Goal: Information Seeking & Learning: Get advice/opinions

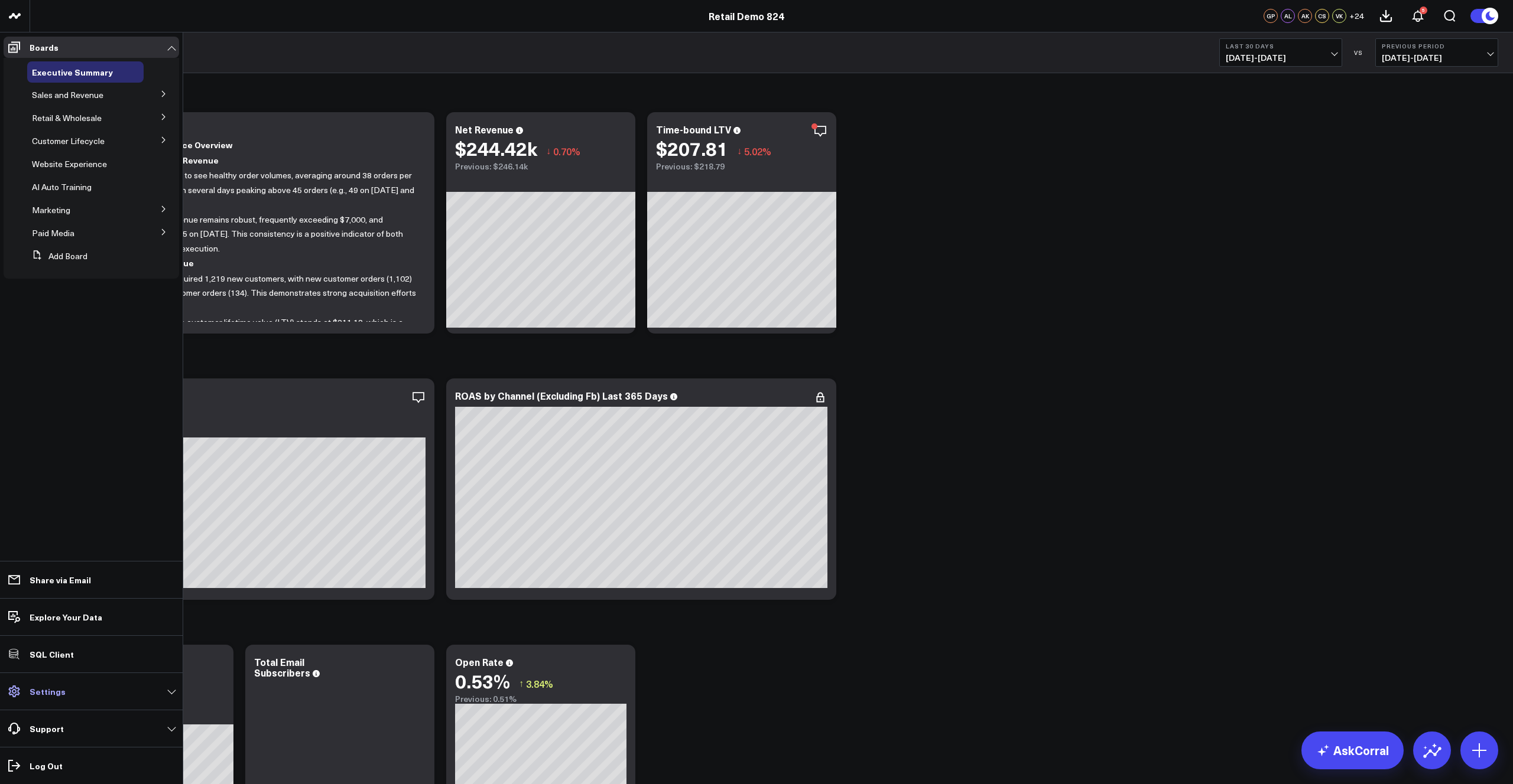
click at [82, 696] on link "Settings" at bounding box center [91, 691] width 175 height 21
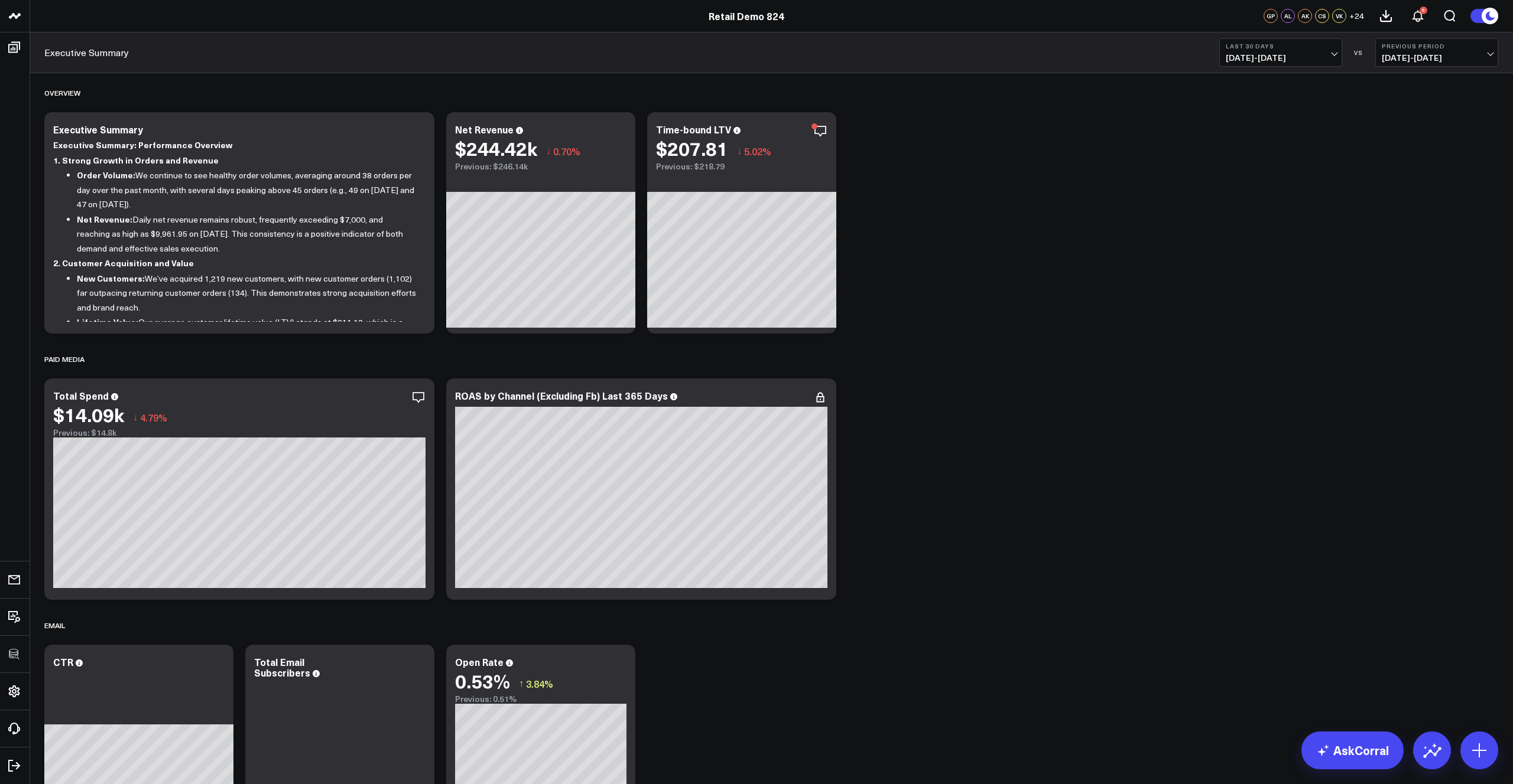
click at [68, 52] on link "Executive Summary" at bounding box center [86, 52] width 84 height 13
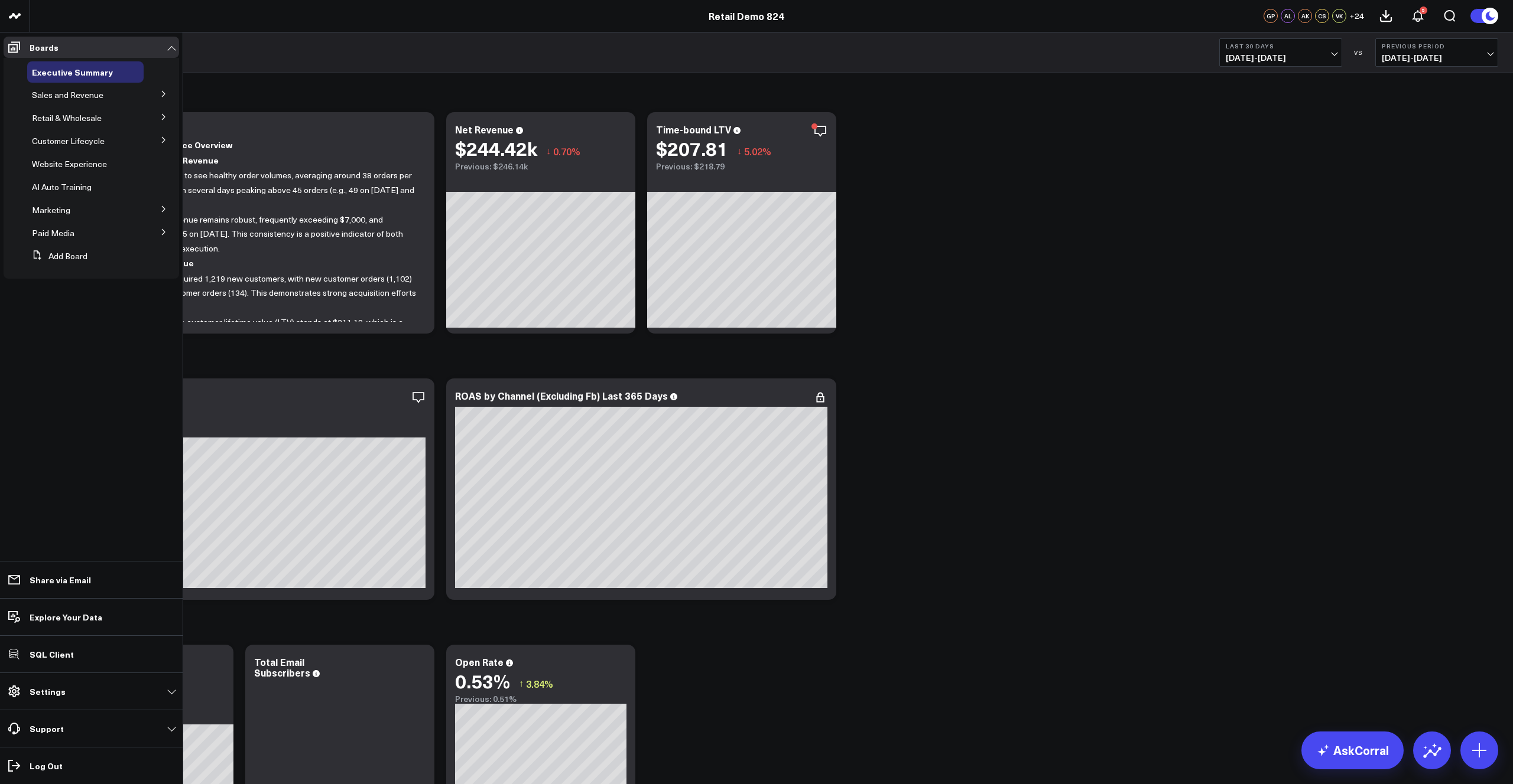
click at [166, 94] on icon at bounding box center [163, 93] width 7 height 7
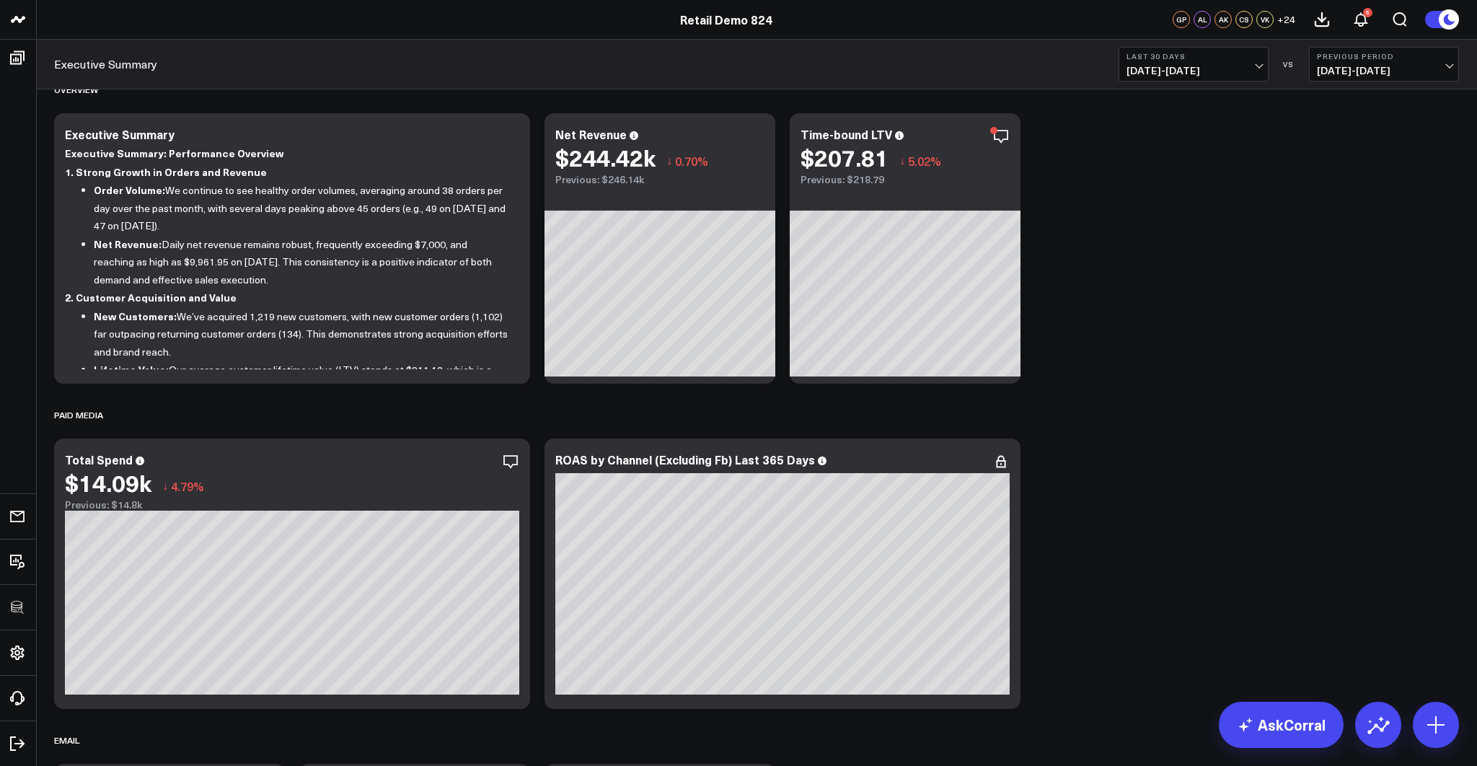
scroll to position [22, 0]
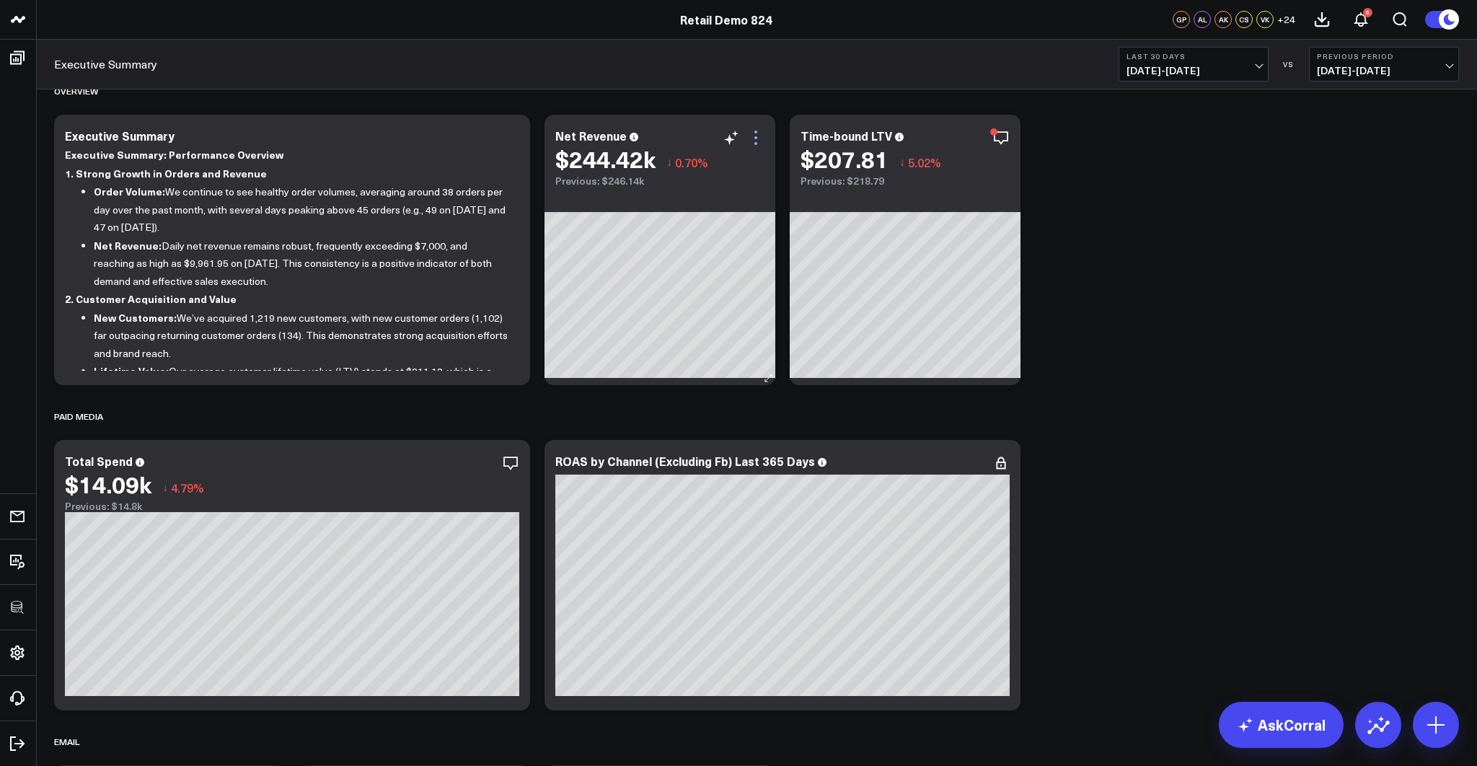
click at [754, 136] on icon at bounding box center [755, 137] width 17 height 17
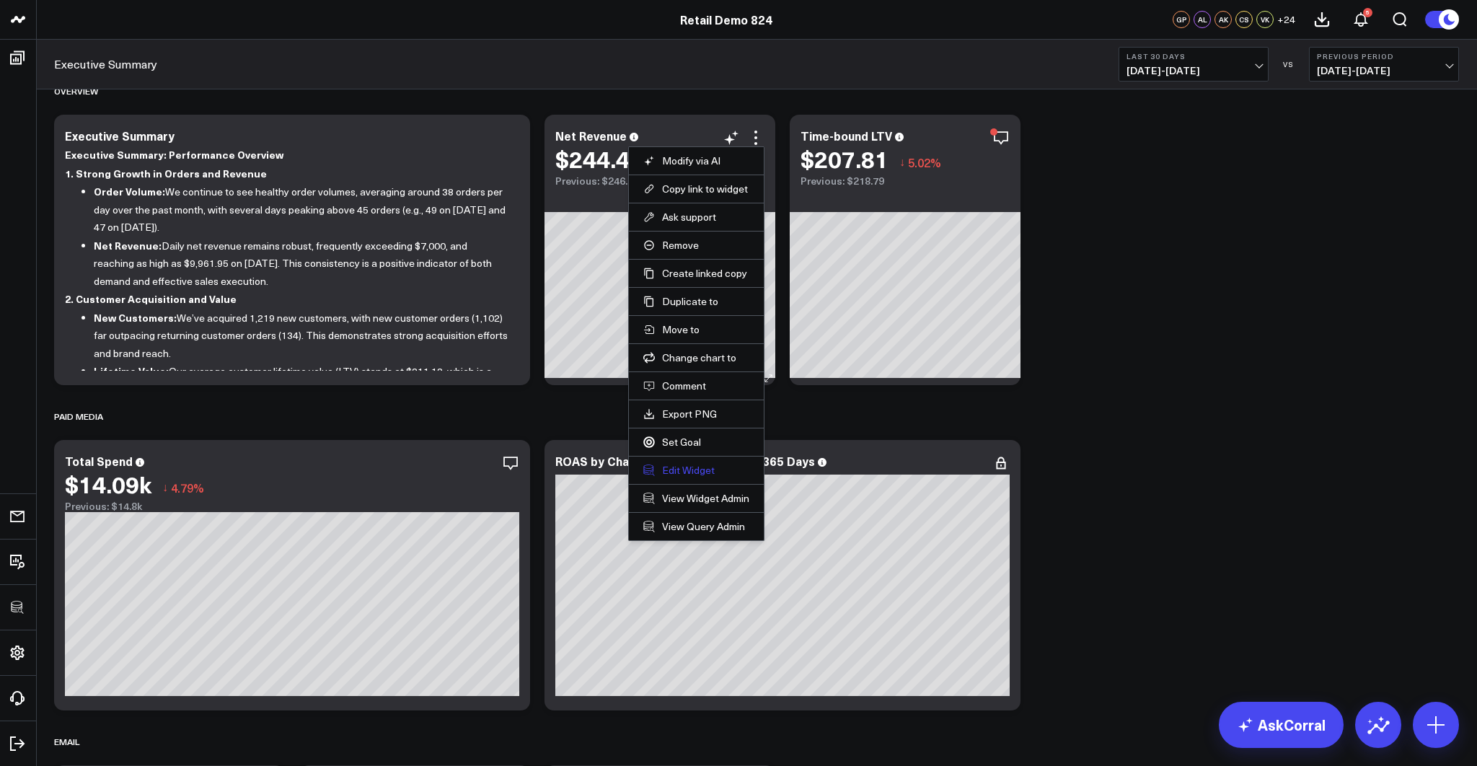
click at [681, 466] on button "Edit Widget" at bounding box center [696, 470] width 106 height 13
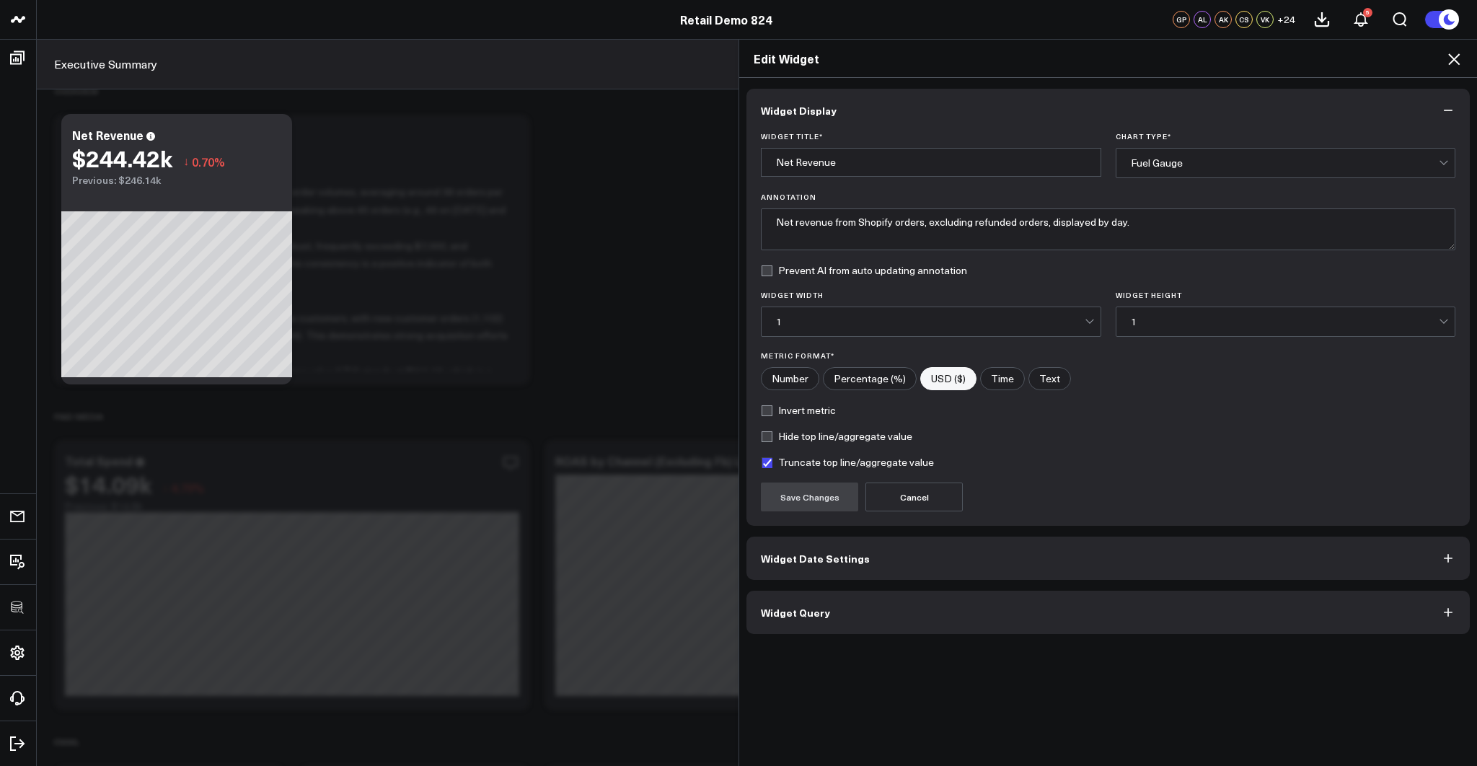
drag, startPoint x: 826, startPoint y: 614, endPoint x: 810, endPoint y: 614, distance: 15.9
click at [826, 614] on button "Widget Query" at bounding box center [1107, 611] width 723 height 43
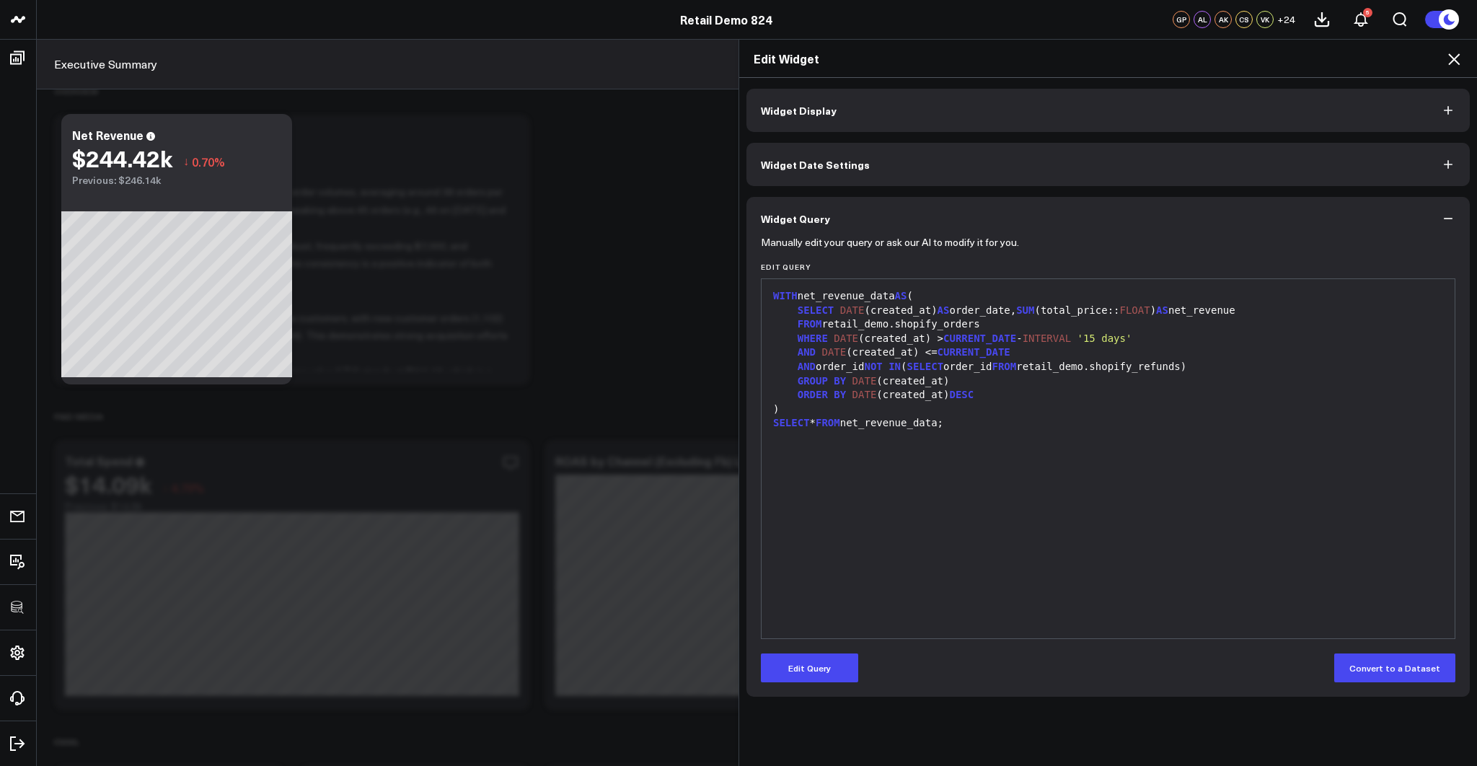
click at [1455, 58] on icon at bounding box center [1453, 58] width 17 height 17
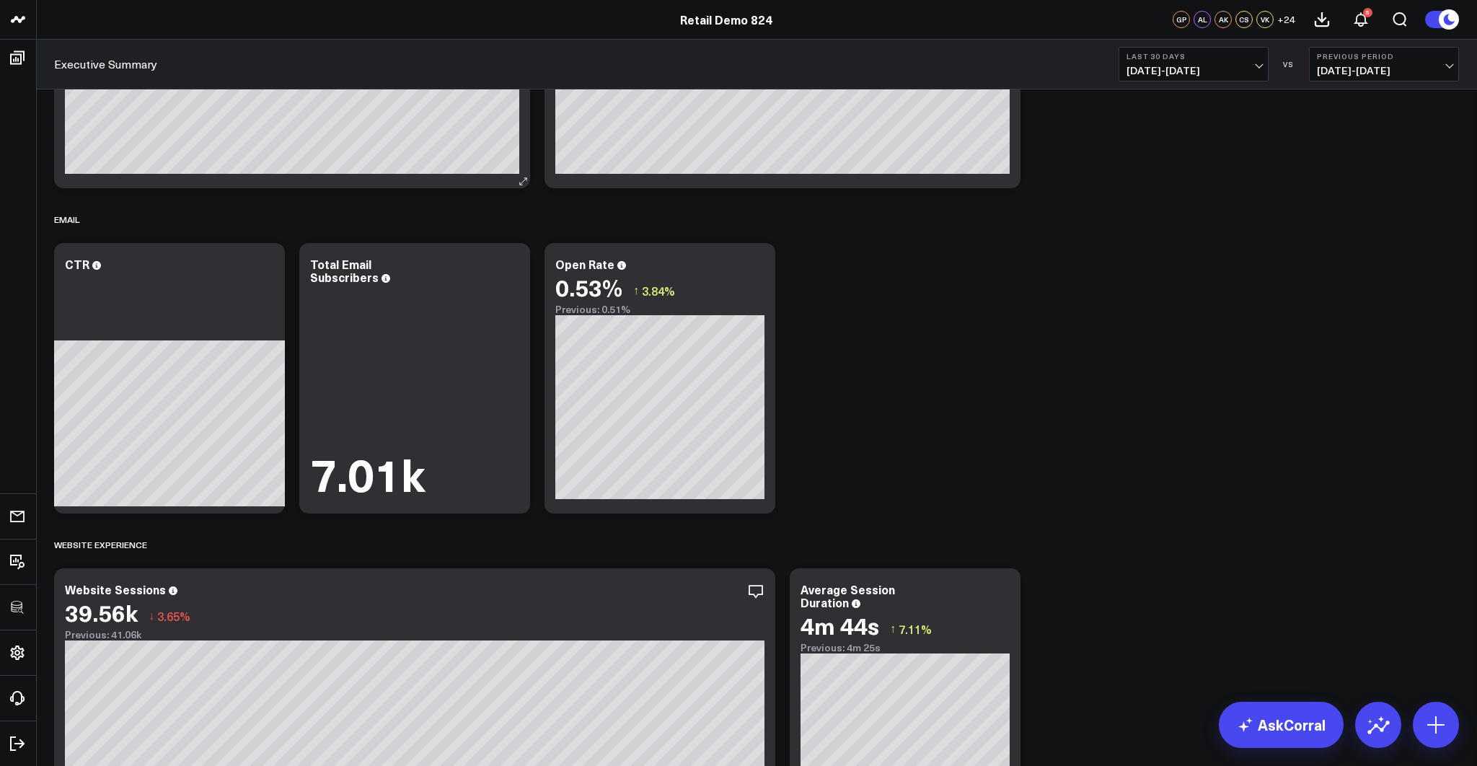
scroll to position [747, 0]
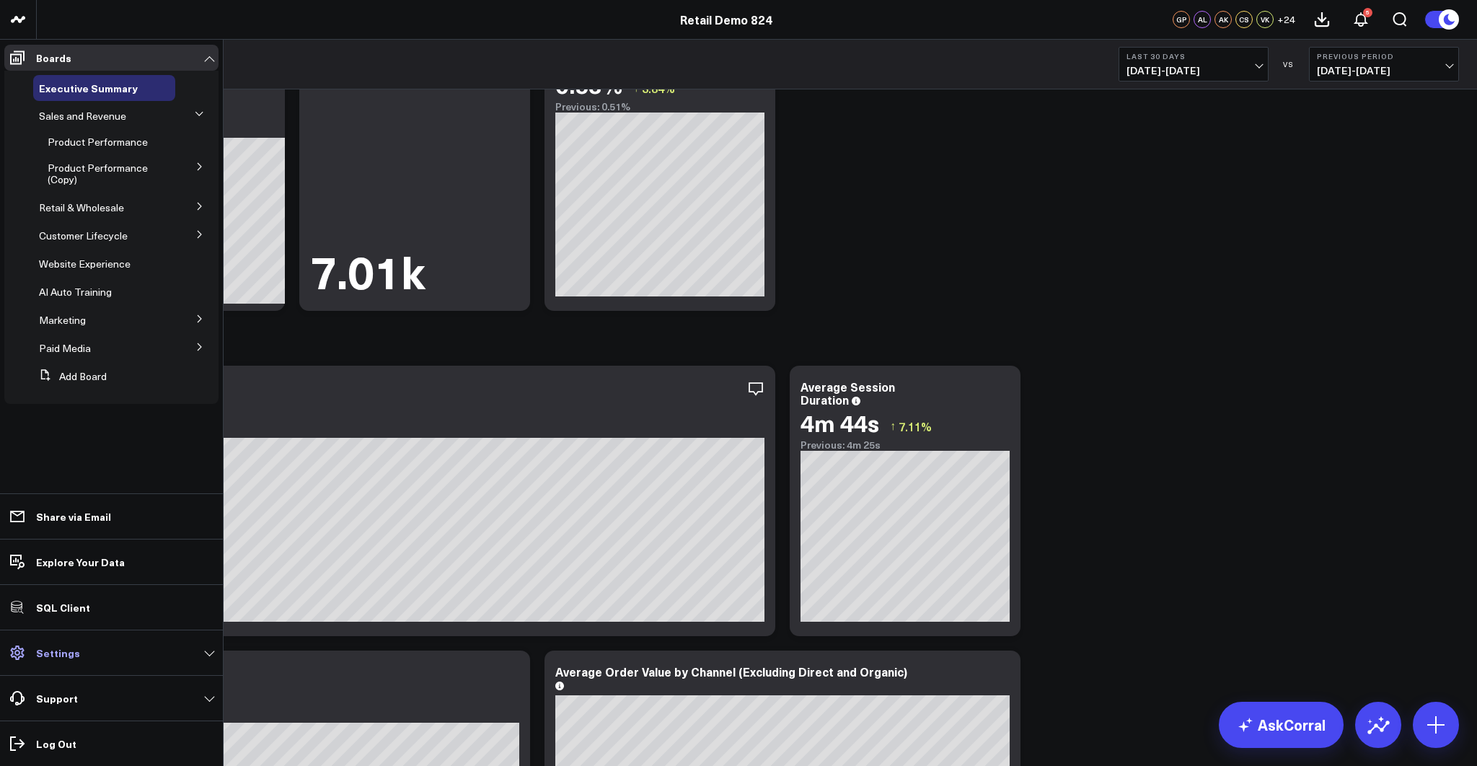
click at [21, 647] on icon at bounding box center [17, 652] width 17 height 17
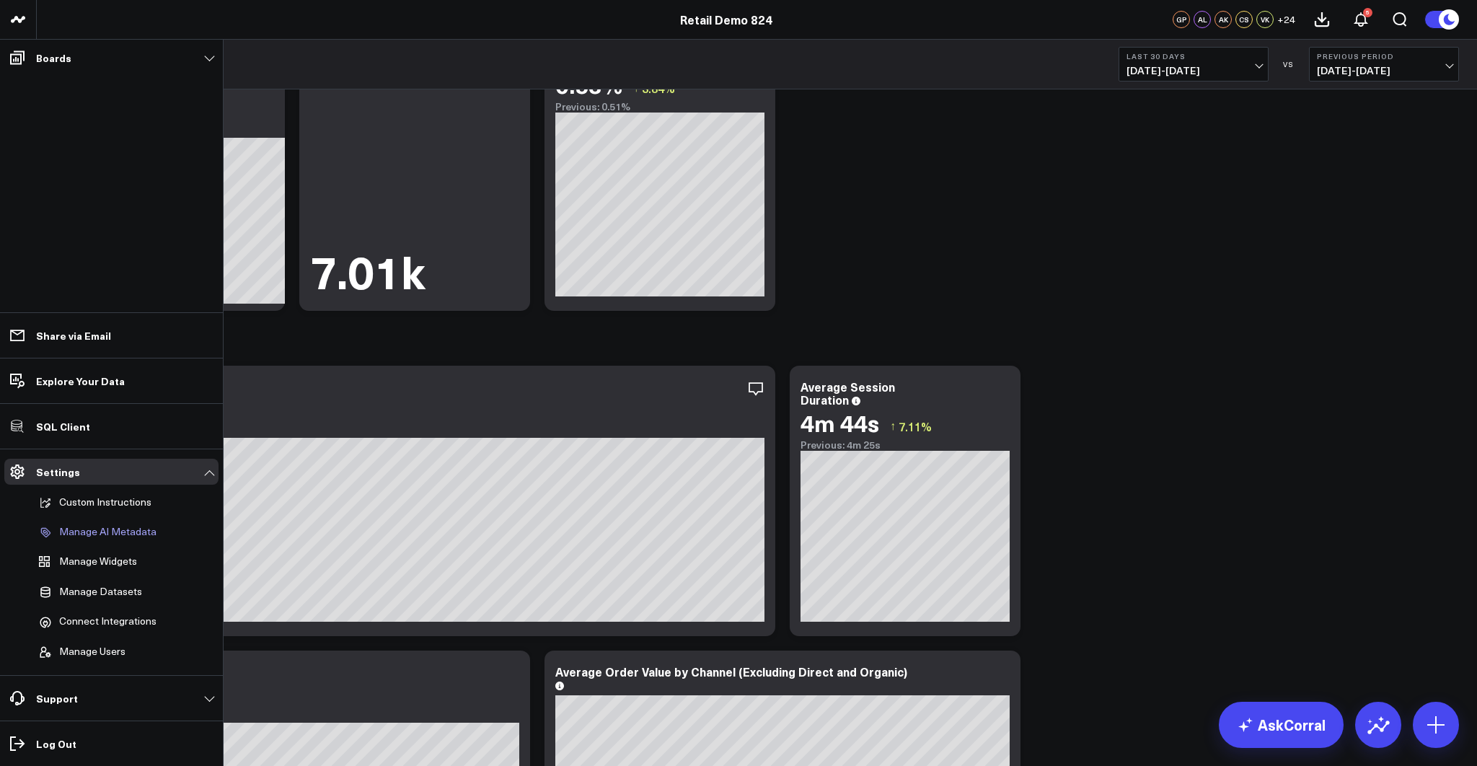
click at [104, 526] on p "Manage AI Metadata" at bounding box center [107, 532] width 97 height 13
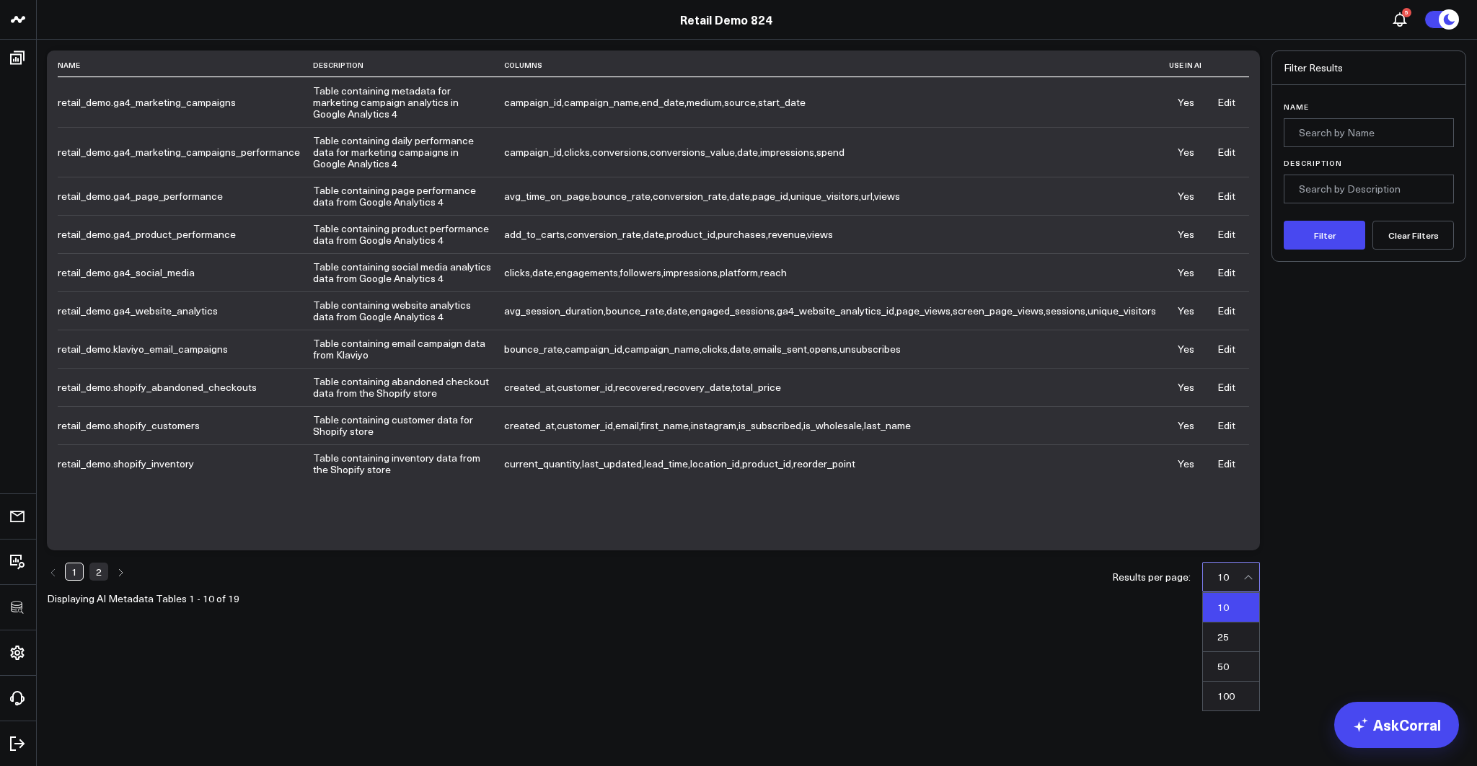
click at [1212, 562] on div "10" at bounding box center [1231, 577] width 58 height 30
click at [1221, 652] on div "50" at bounding box center [1231, 667] width 56 height 30
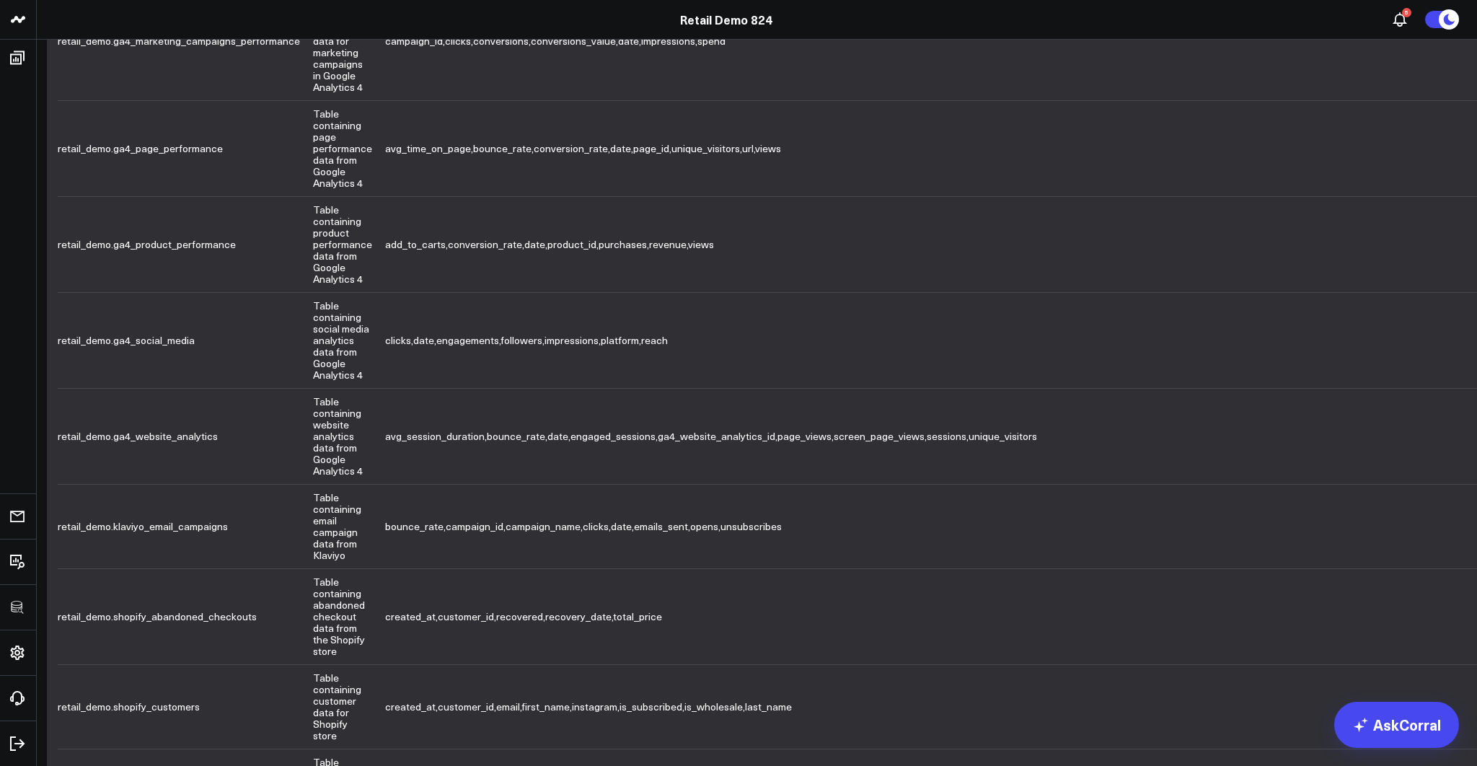
scroll to position [211, 0]
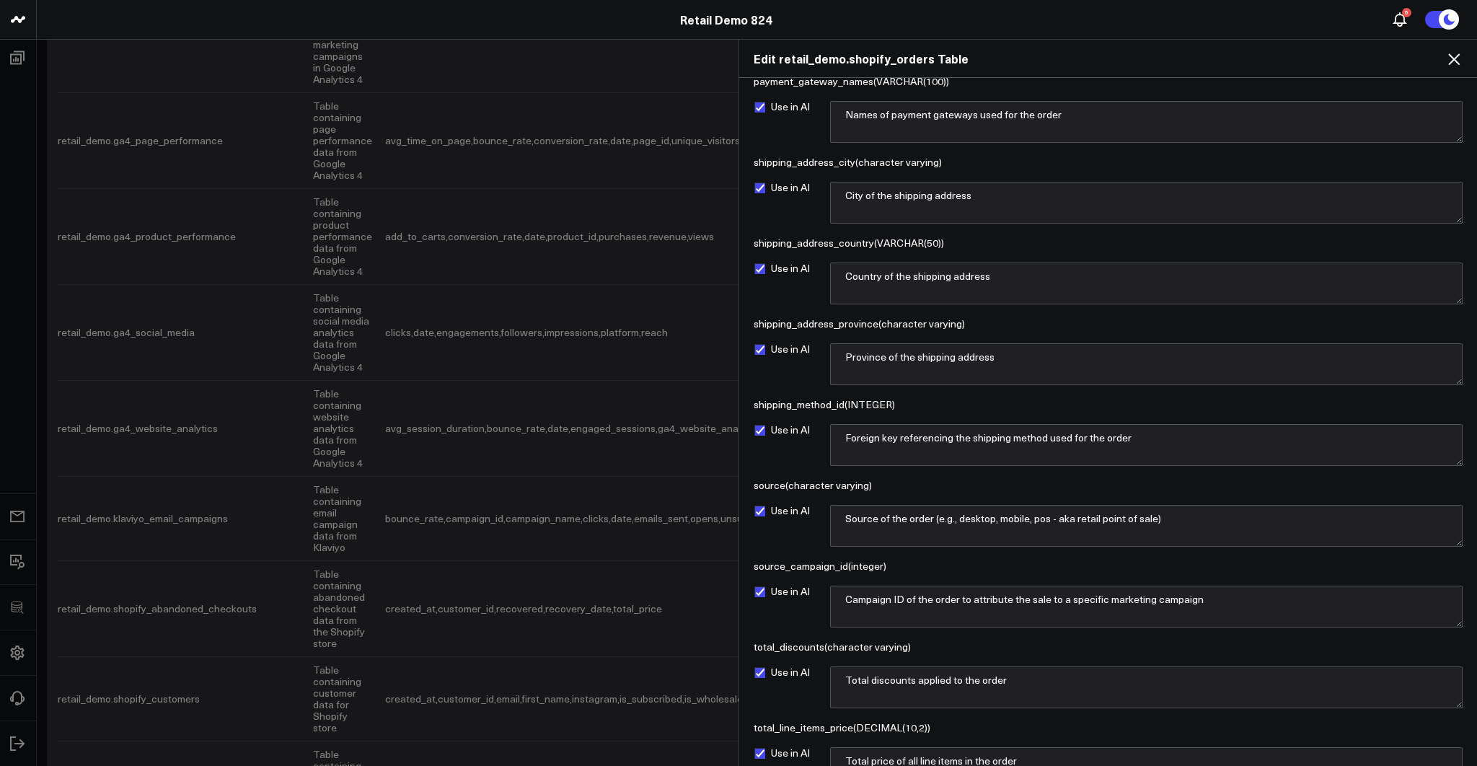
scroll to position [1018, 0]
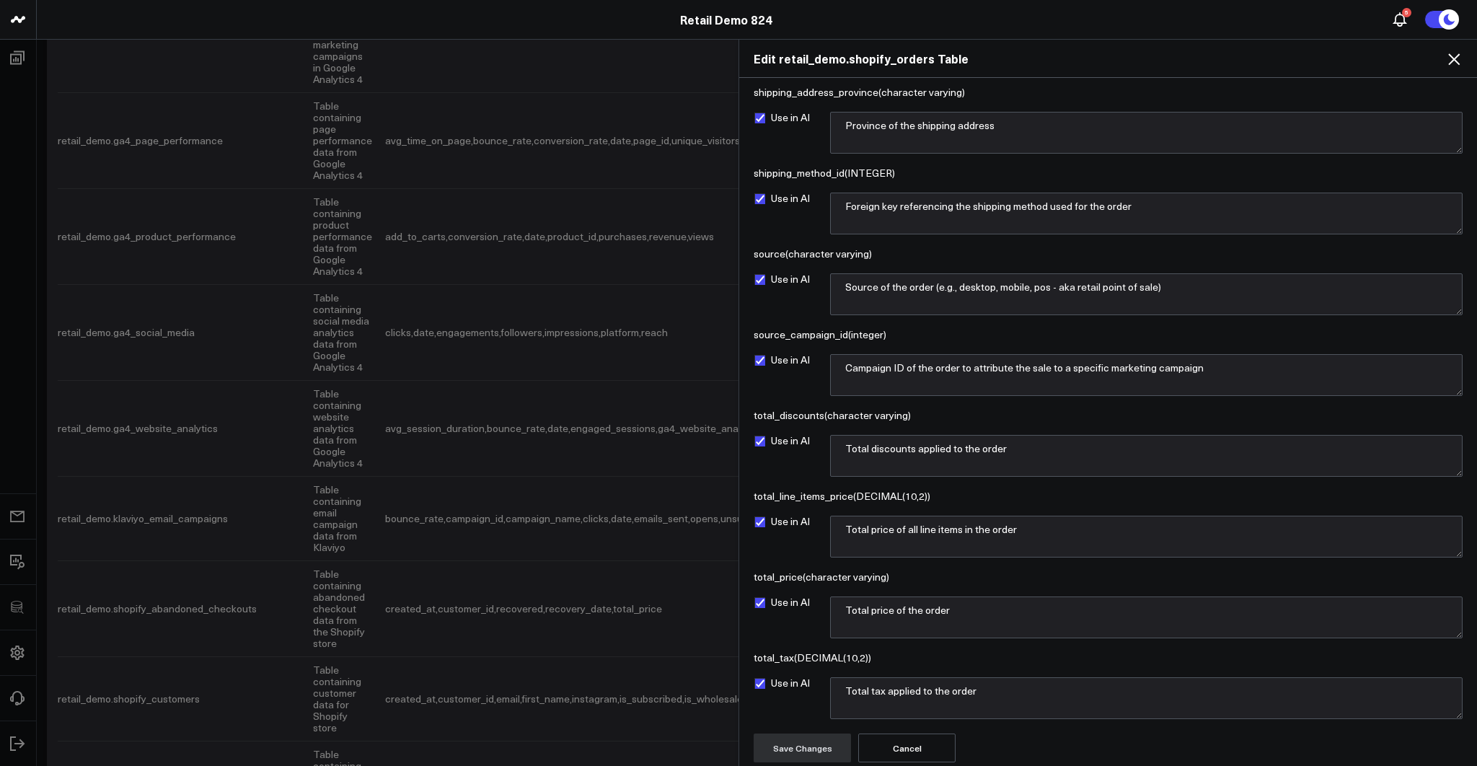
click at [1453, 58] on icon at bounding box center [1454, 59] width 12 height 12
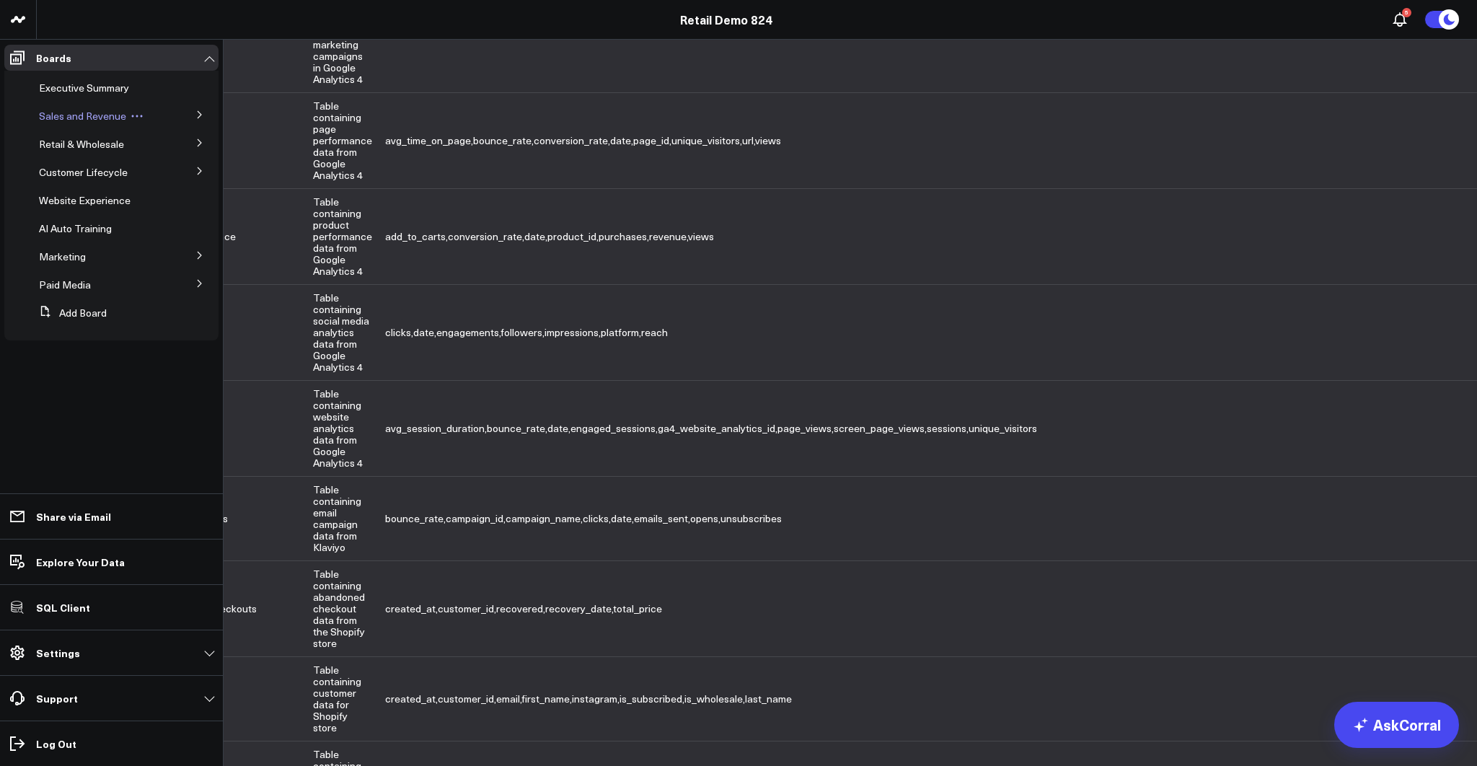
click at [83, 113] on span "Sales and Revenue" at bounding box center [82, 116] width 87 height 14
click at [197, 115] on icon at bounding box center [199, 114] width 9 height 9
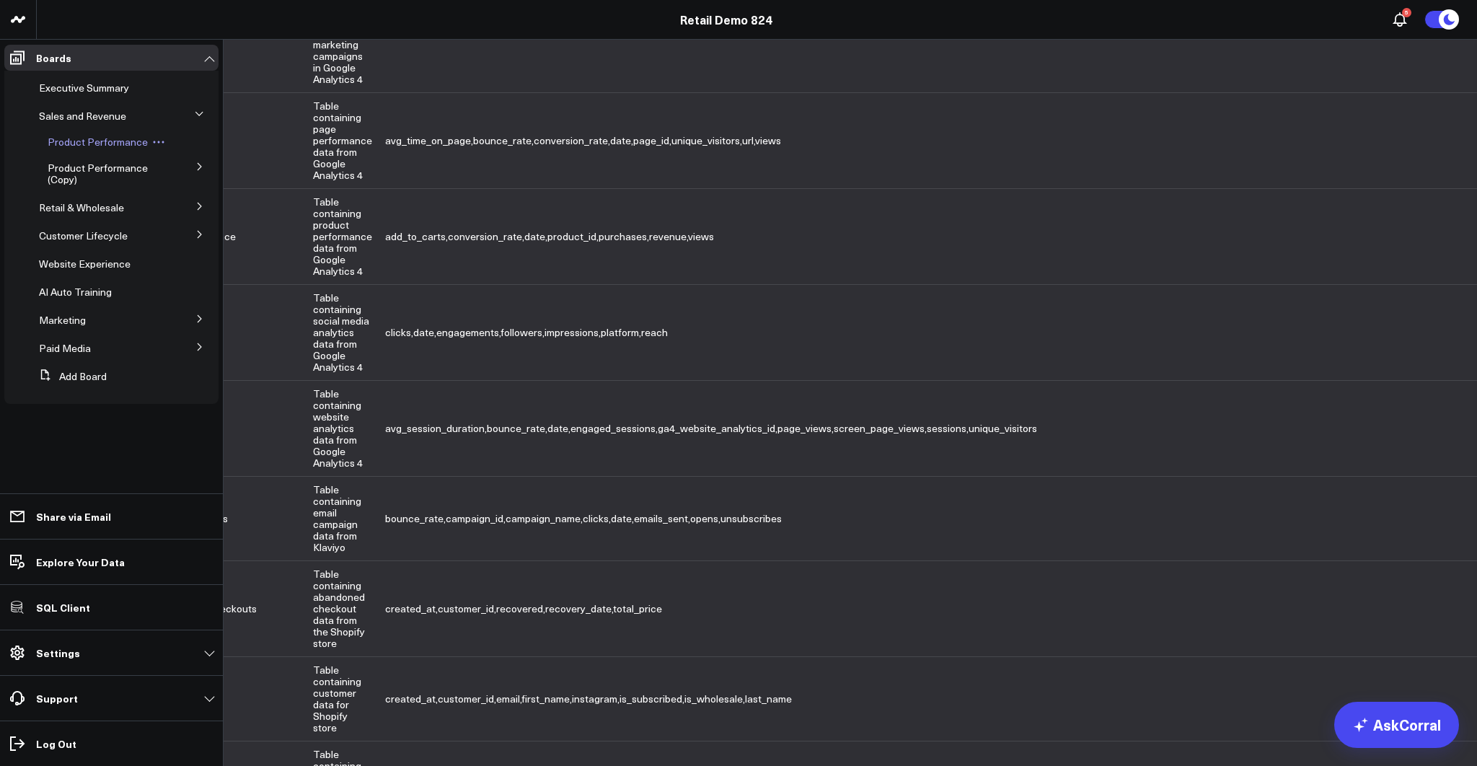
click at [93, 141] on span "Product Performance" at bounding box center [98, 142] width 100 height 14
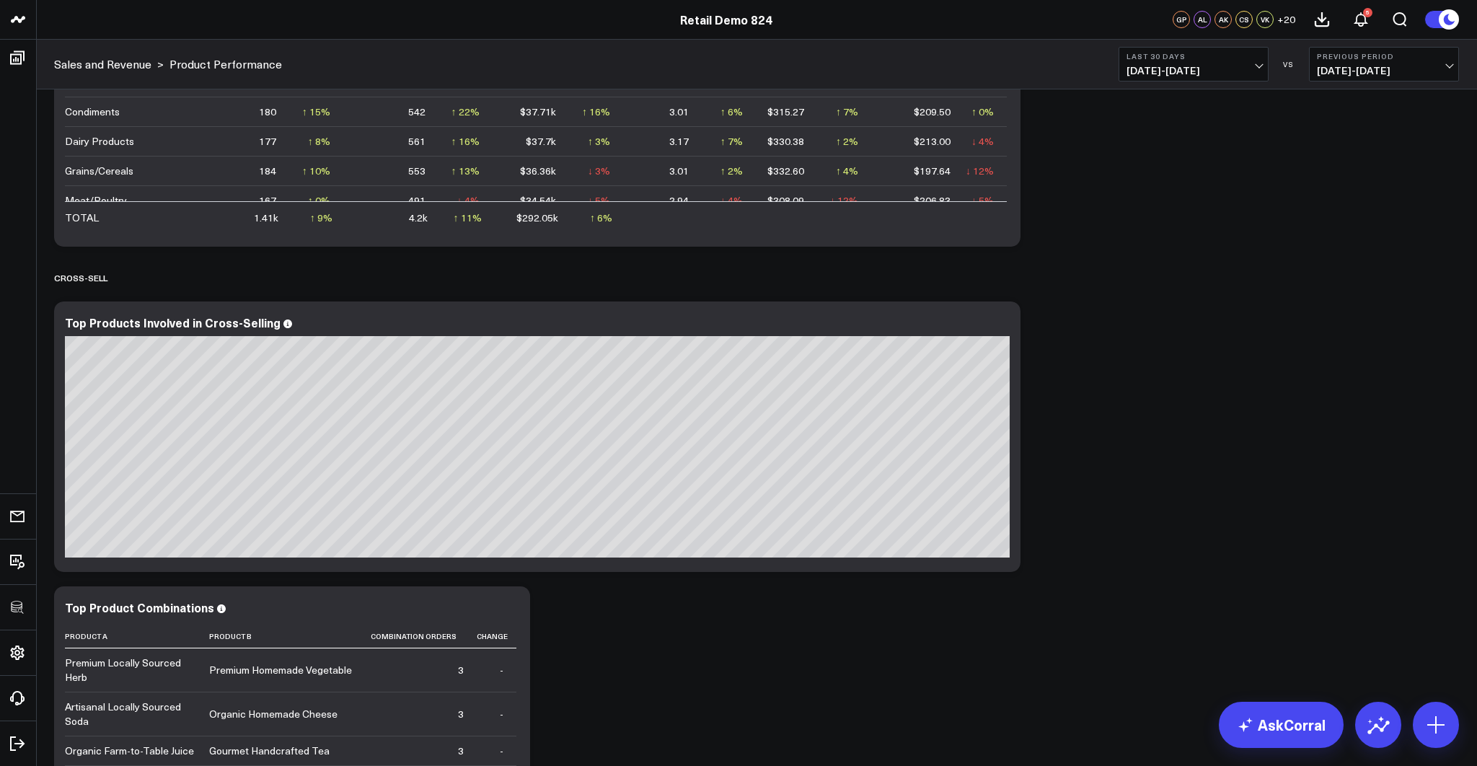
scroll to position [1056, 0]
click at [1260, 725] on link "AskCorral" at bounding box center [1280, 725] width 125 height 46
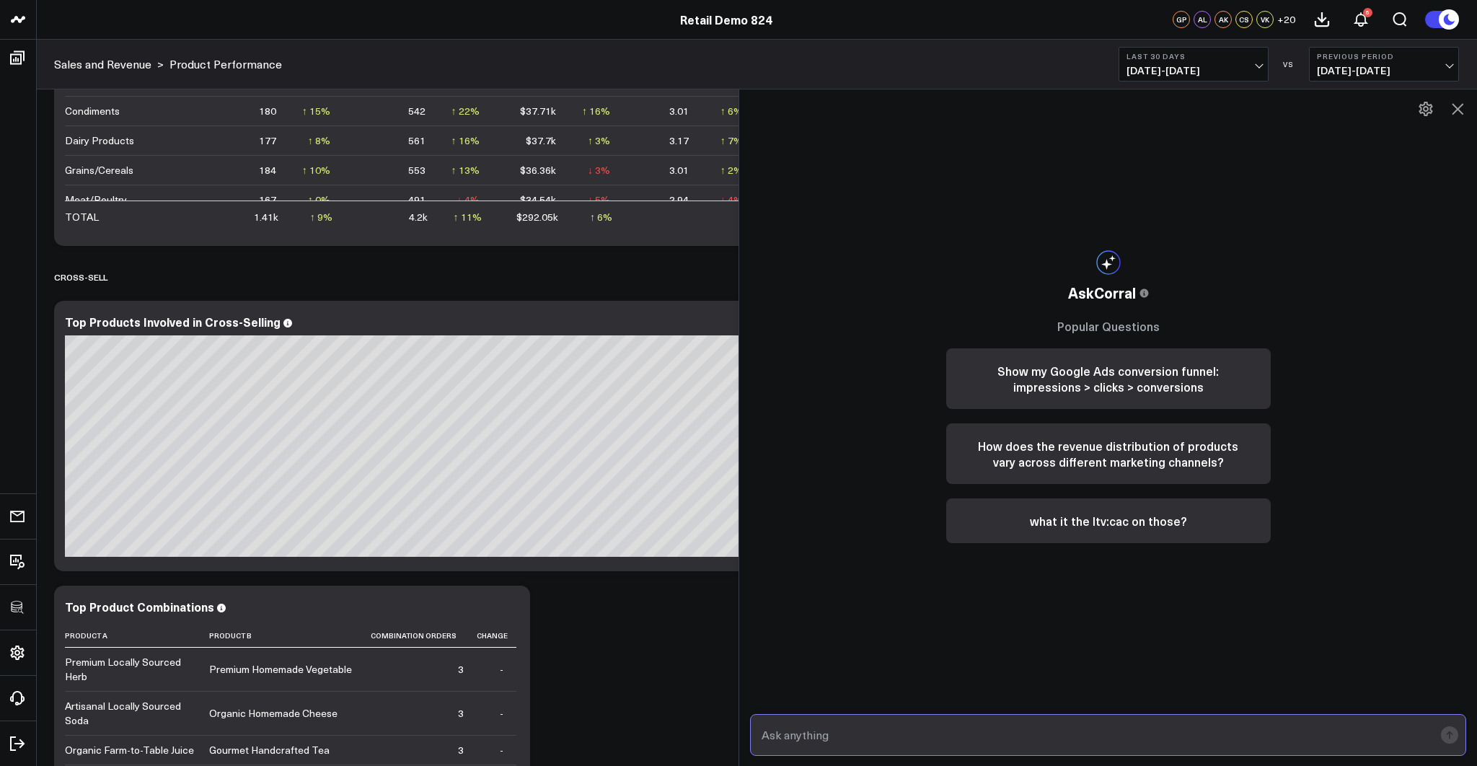
click at [842, 725] on input "text" at bounding box center [1096, 735] width 676 height 26
type input "what are my top sources of revenue over the past 90 days?"
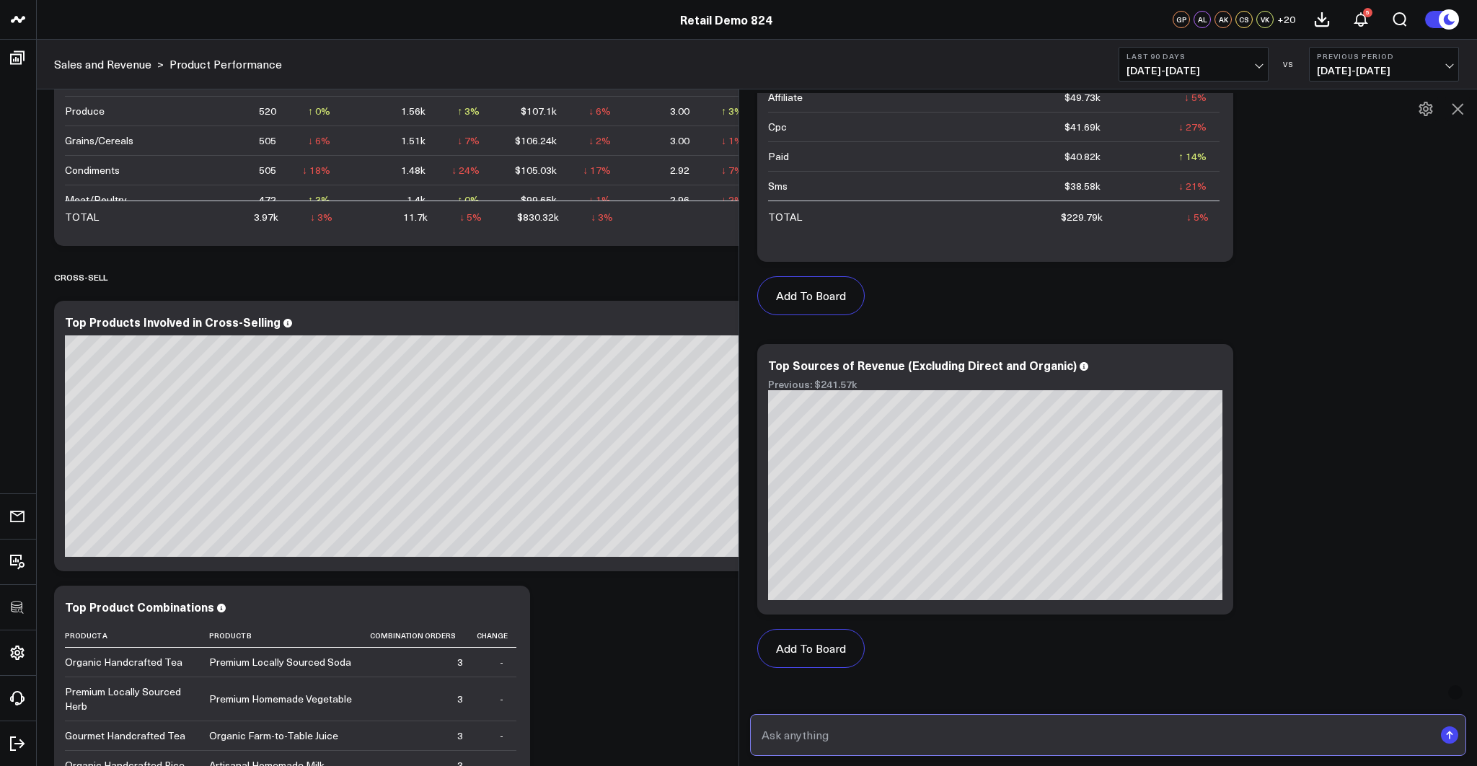
scroll to position [963, 0]
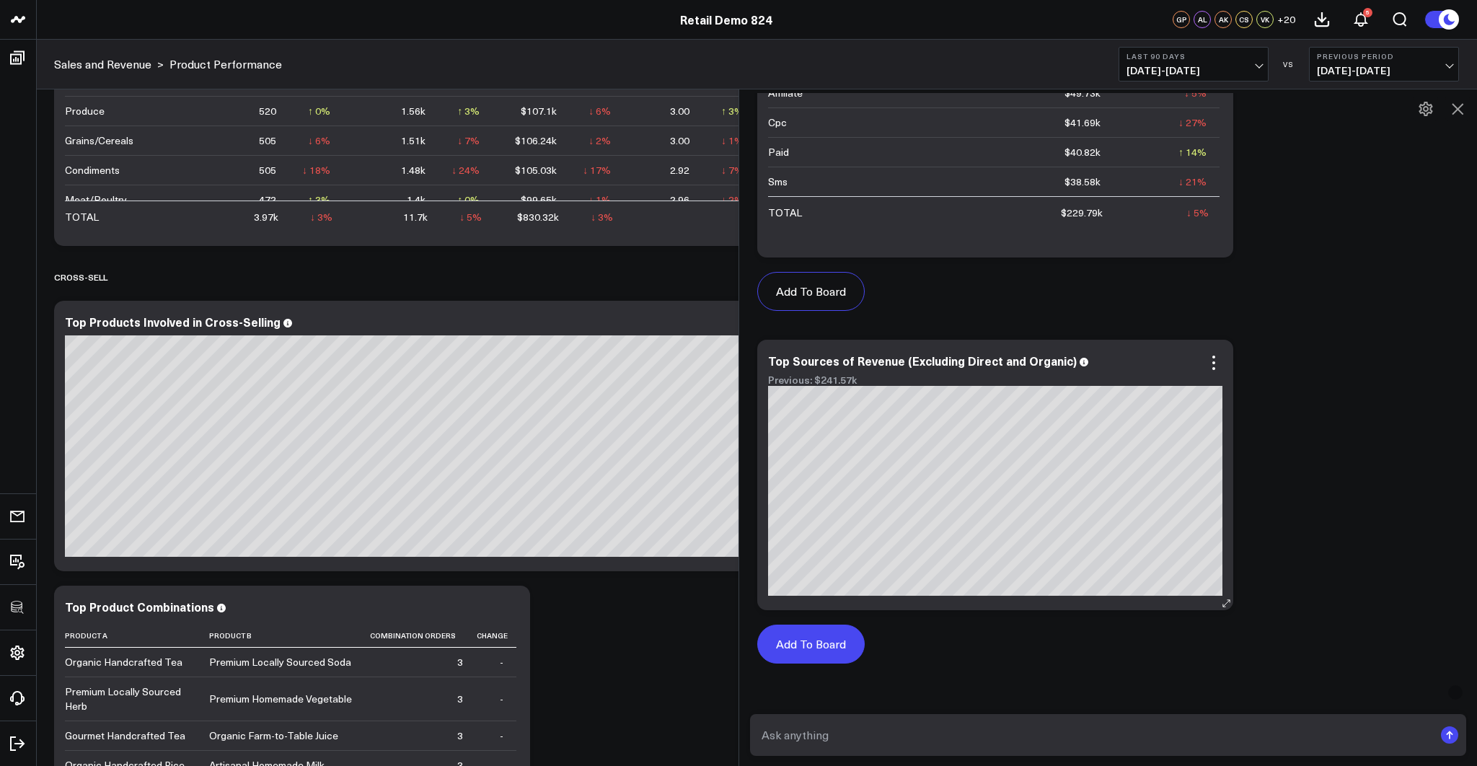
click at [842, 640] on button "Add To Board" at bounding box center [810, 643] width 107 height 39
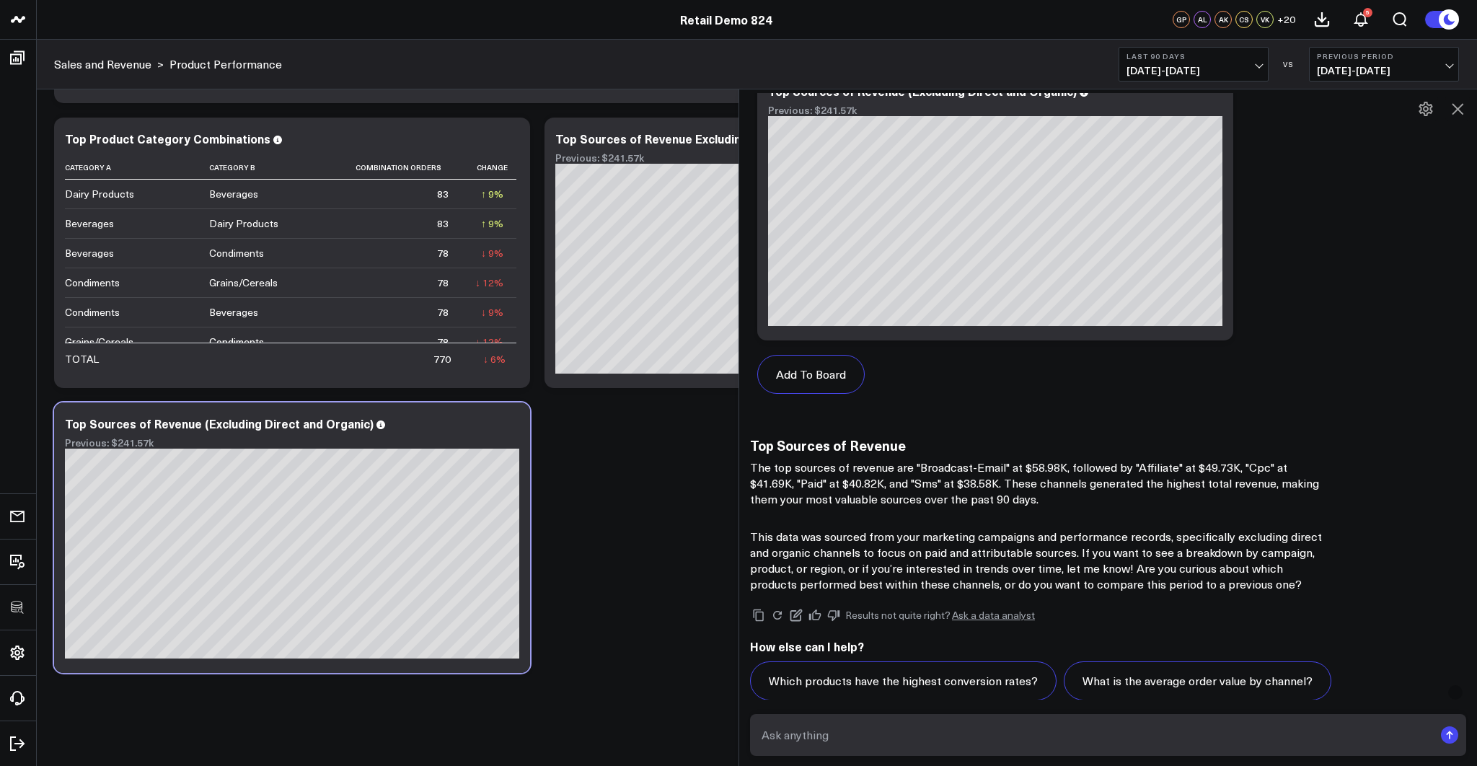
scroll to position [1227, 0]
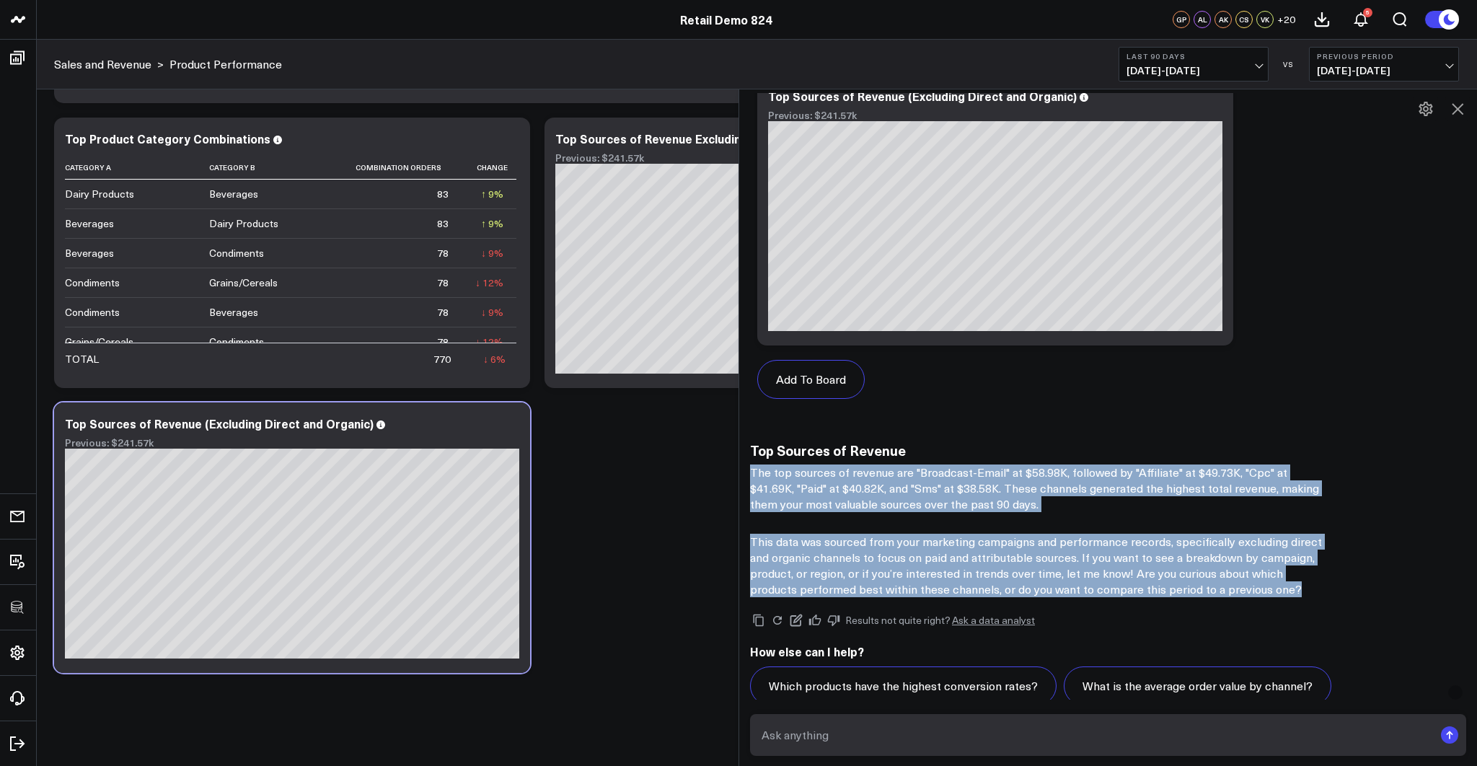
drag, startPoint x: 1096, startPoint y: 526, endPoint x: 810, endPoint y: 479, distance: 289.3
click at [767, 461] on div "Top Sources of Revenue The top sources of revenue are "Broadcast-Email" at $58.…" at bounding box center [1108, 519] width 716 height 155
click at [992, 535] on p "This data was sourced from your marketing campaigns and performance records, sp…" at bounding box center [1038, 565] width 577 height 63
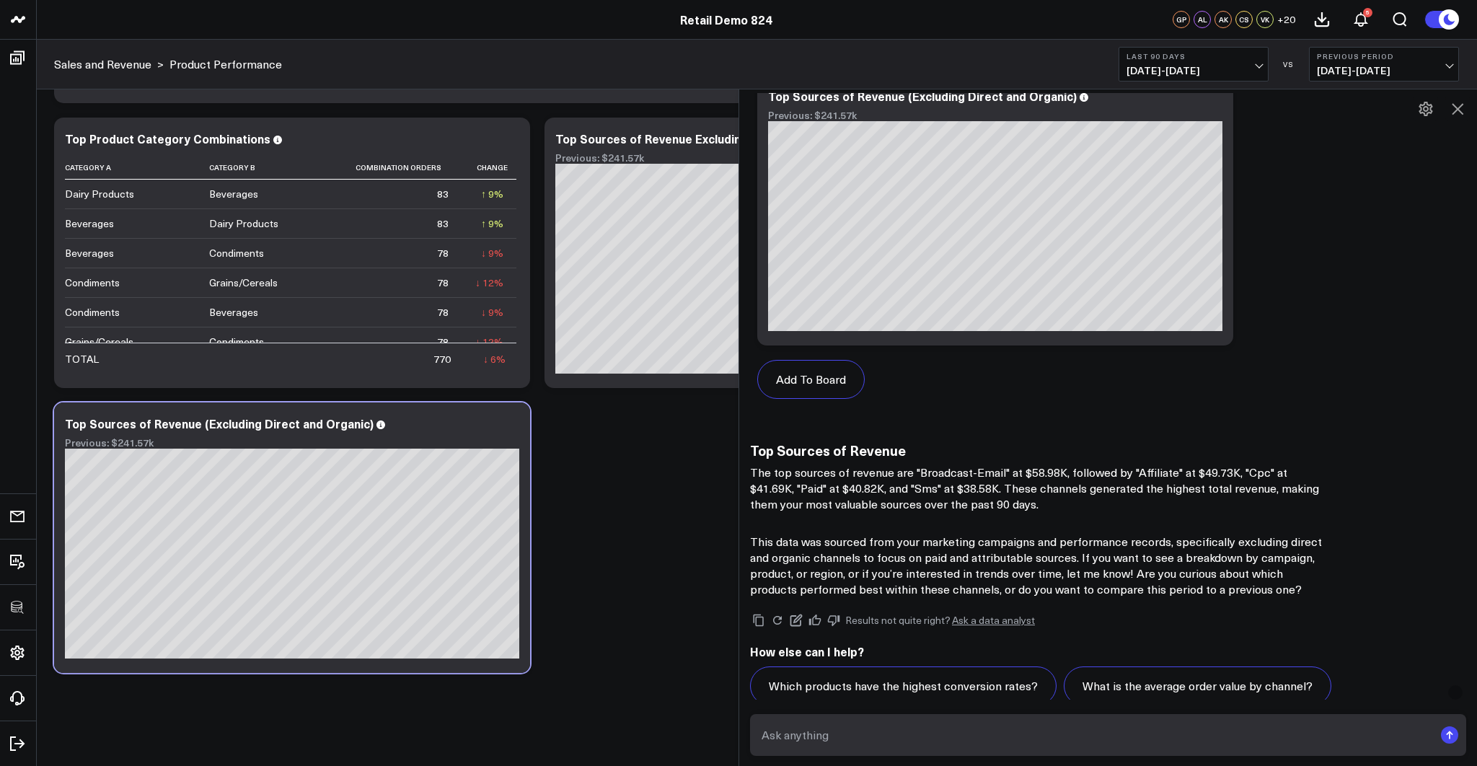
scroll to position [1292, 0]
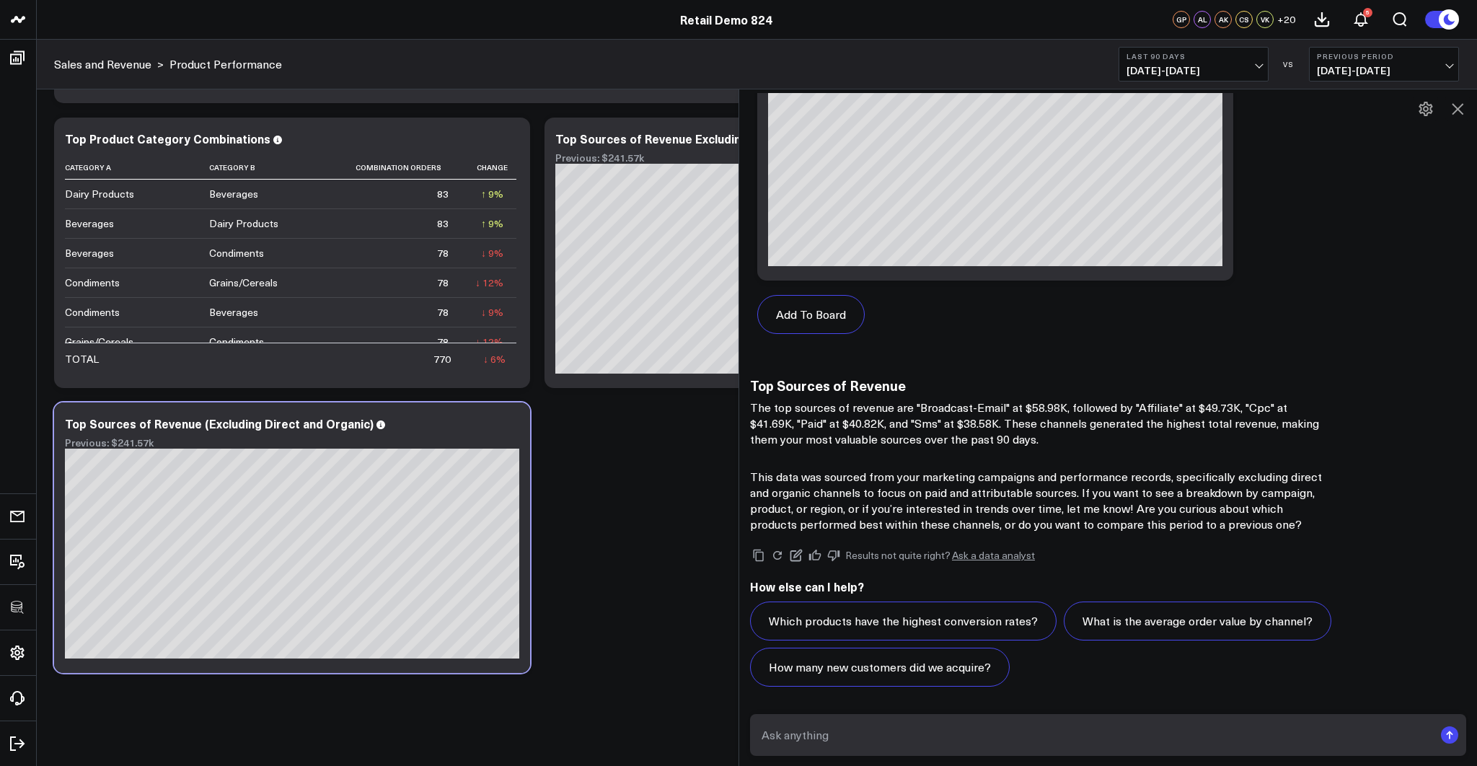
click at [830, 755] on form at bounding box center [1108, 735] width 716 height 42
click at [833, 739] on input "text" at bounding box center [1096, 735] width 676 height 26
type input "what is my ltv:cac by channel?"
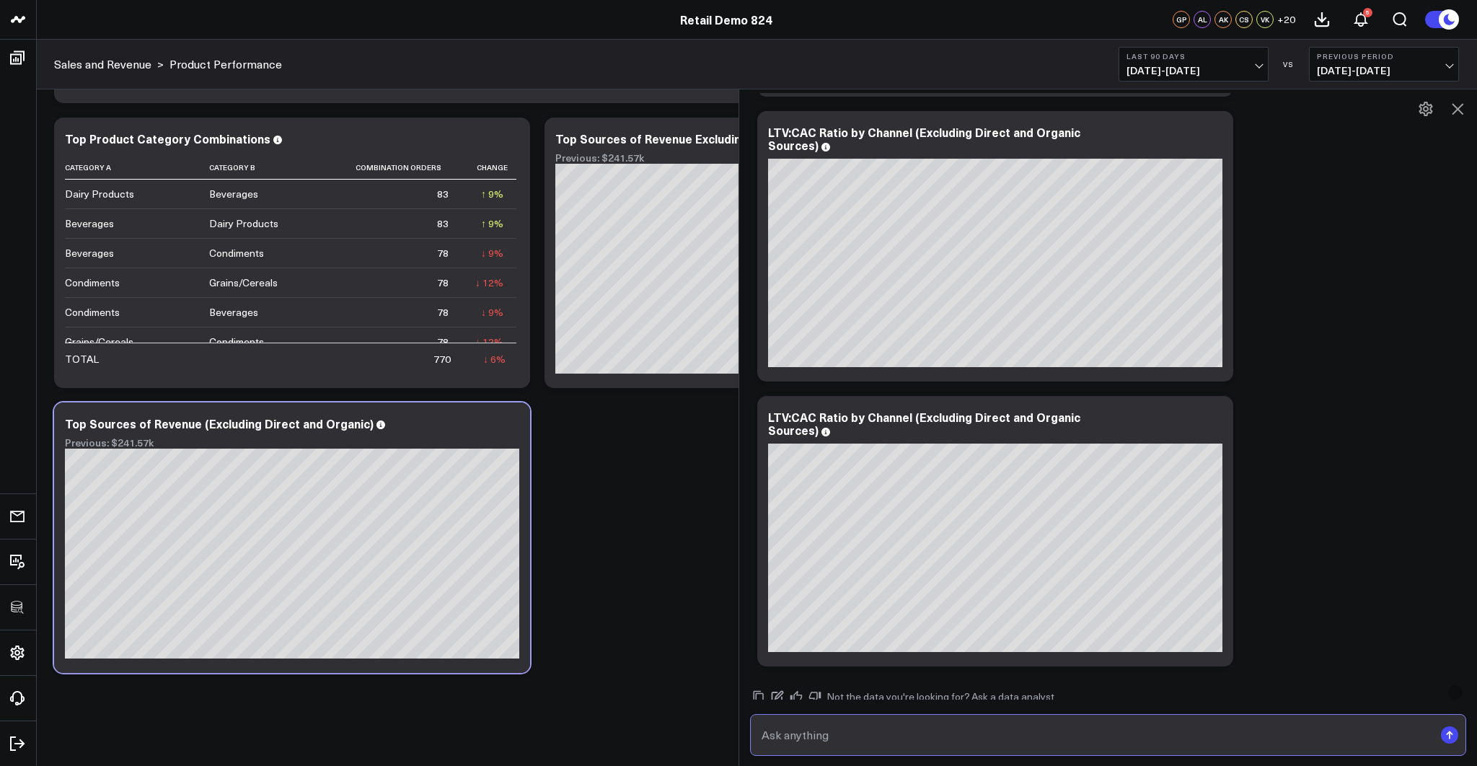
scroll to position [2270, 0]
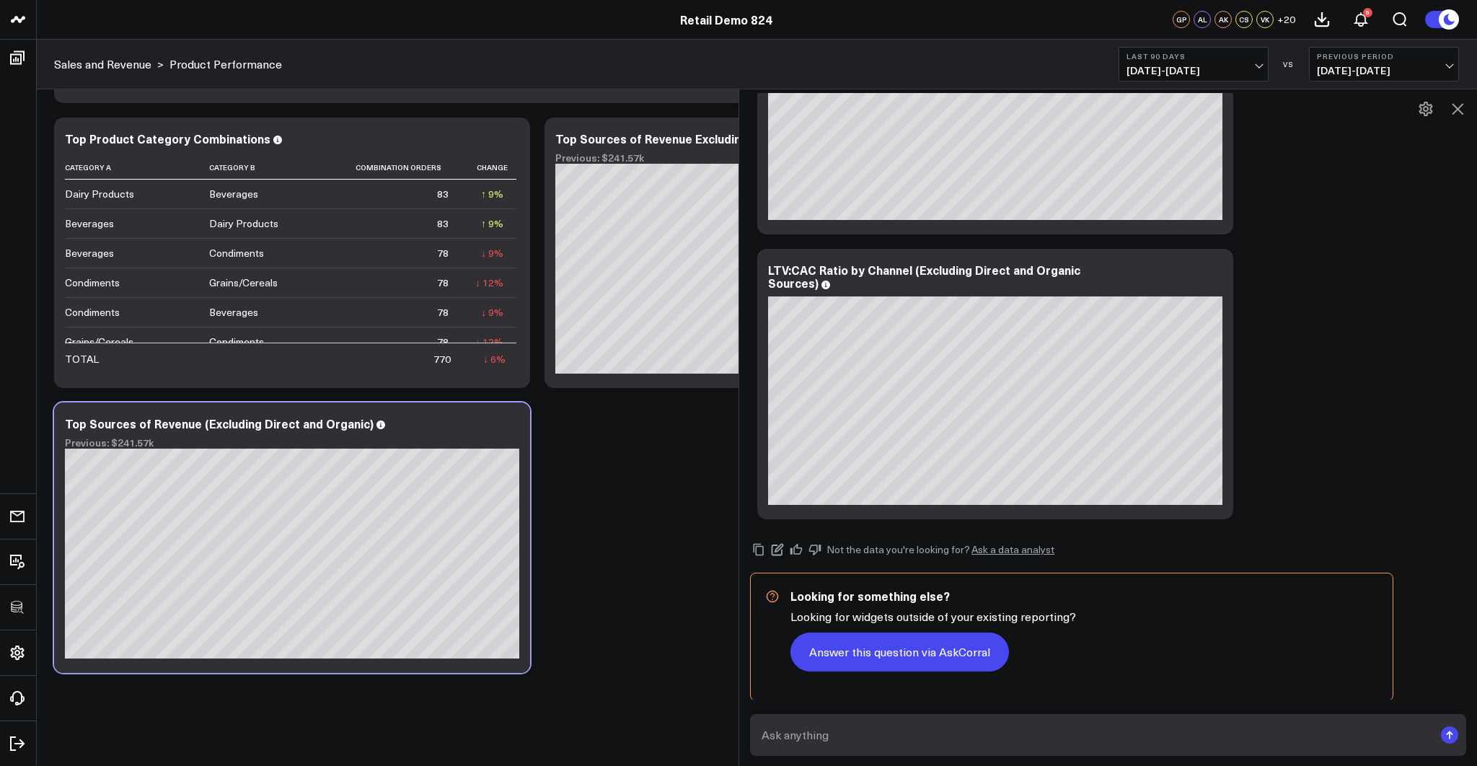
click at [854, 651] on button "Answer this question via AskCorral" at bounding box center [899, 651] width 218 height 39
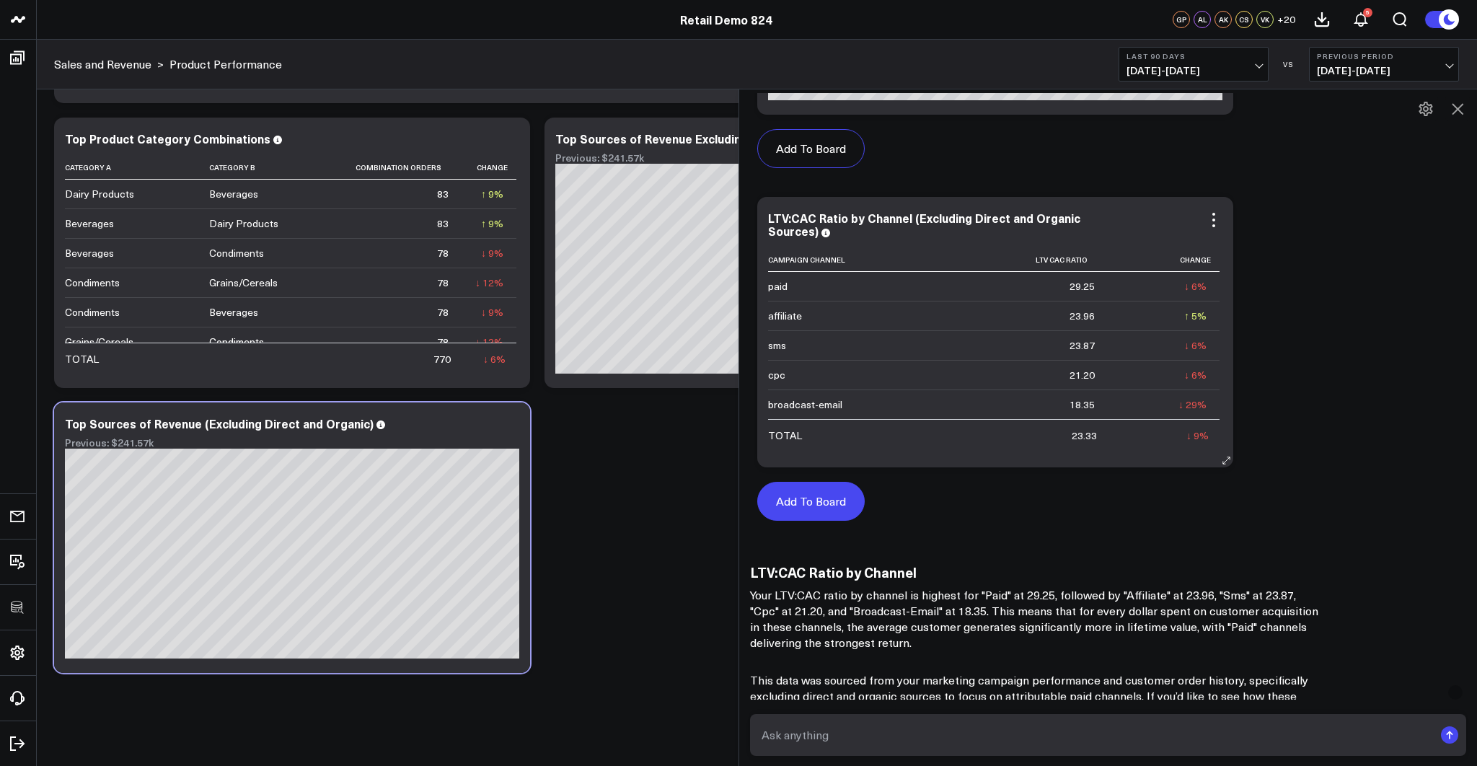
scroll to position [3480, 0]
click at [826, 505] on button "Add To Board" at bounding box center [810, 499] width 107 height 39
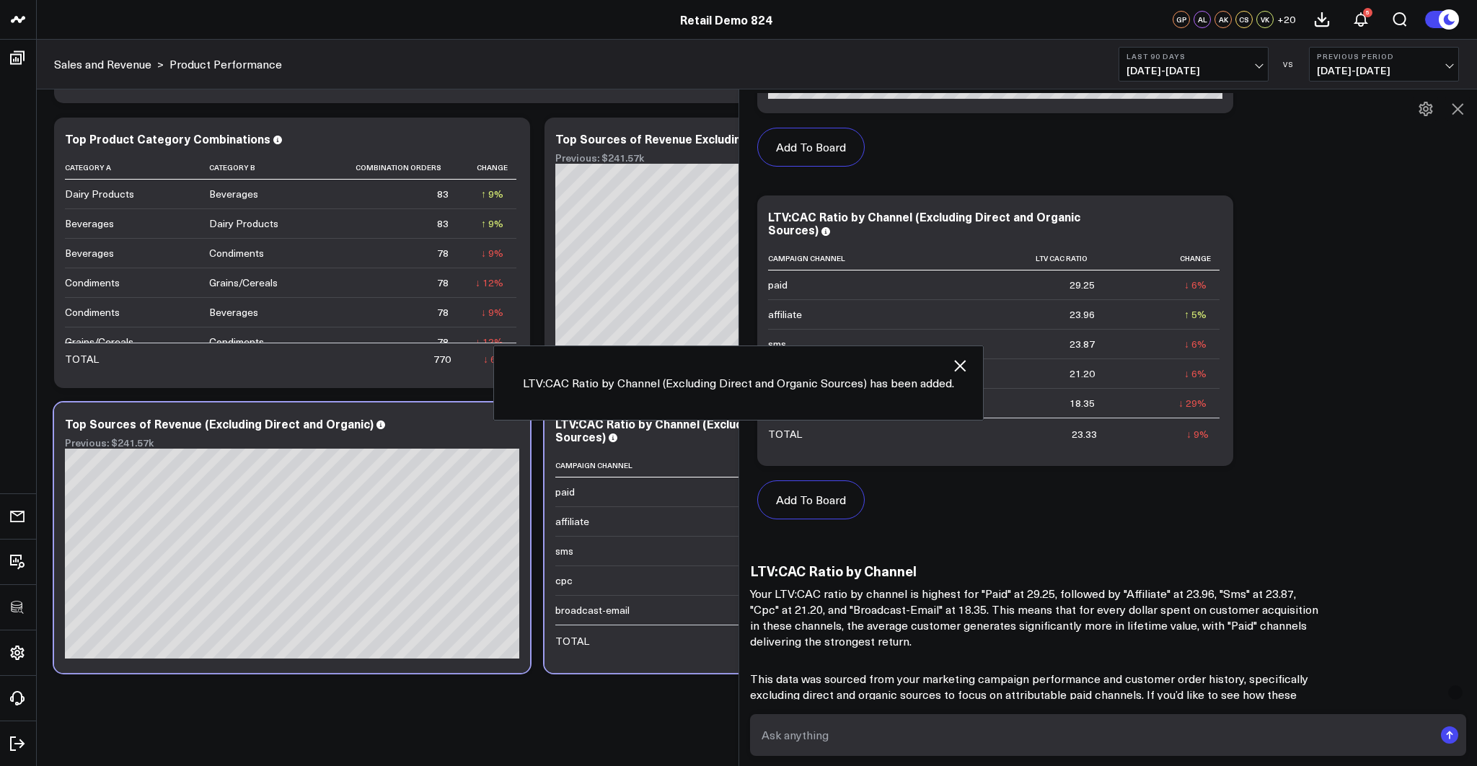
click at [961, 363] on icon "button" at bounding box center [959, 365] width 17 height 17
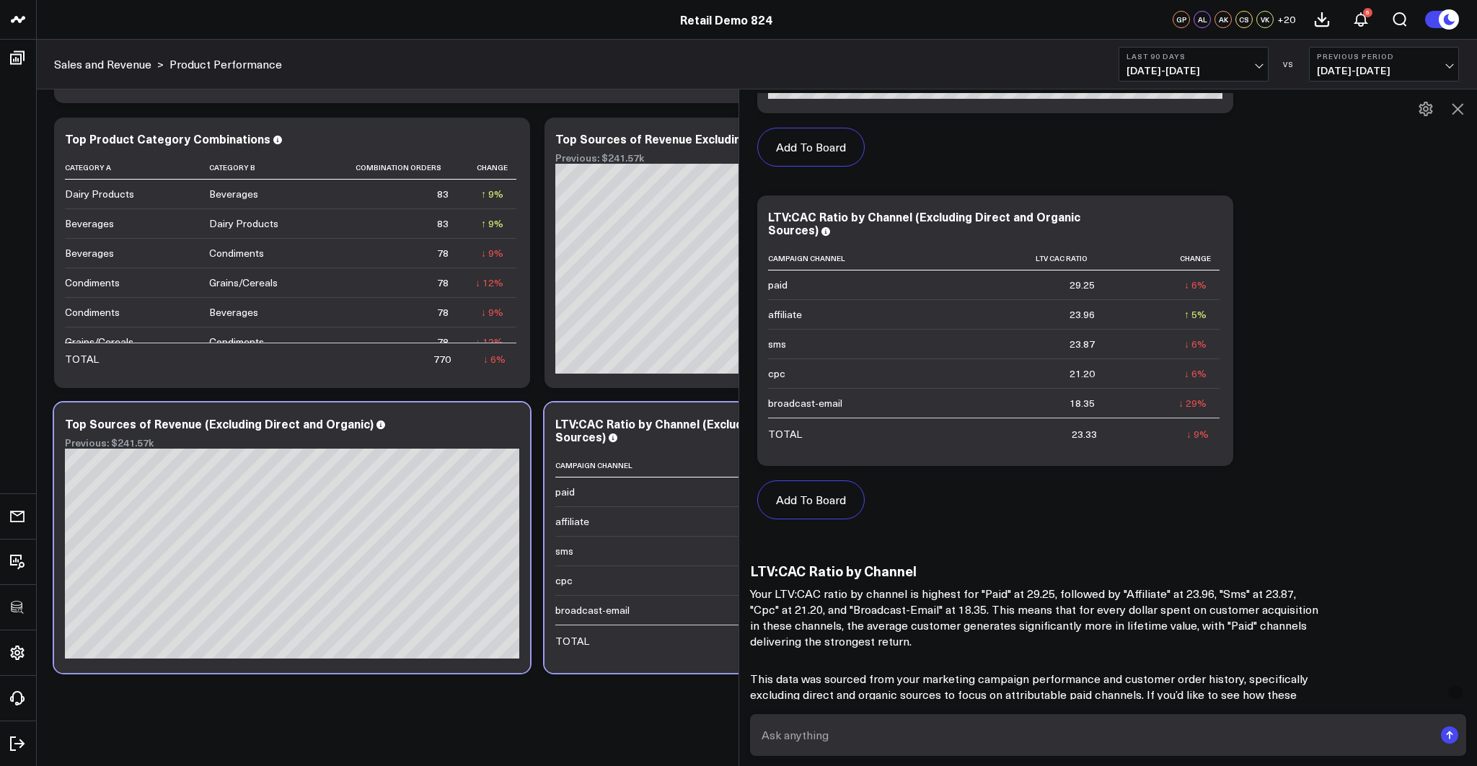
click at [1462, 107] on icon at bounding box center [1456, 108] width 17 height 17
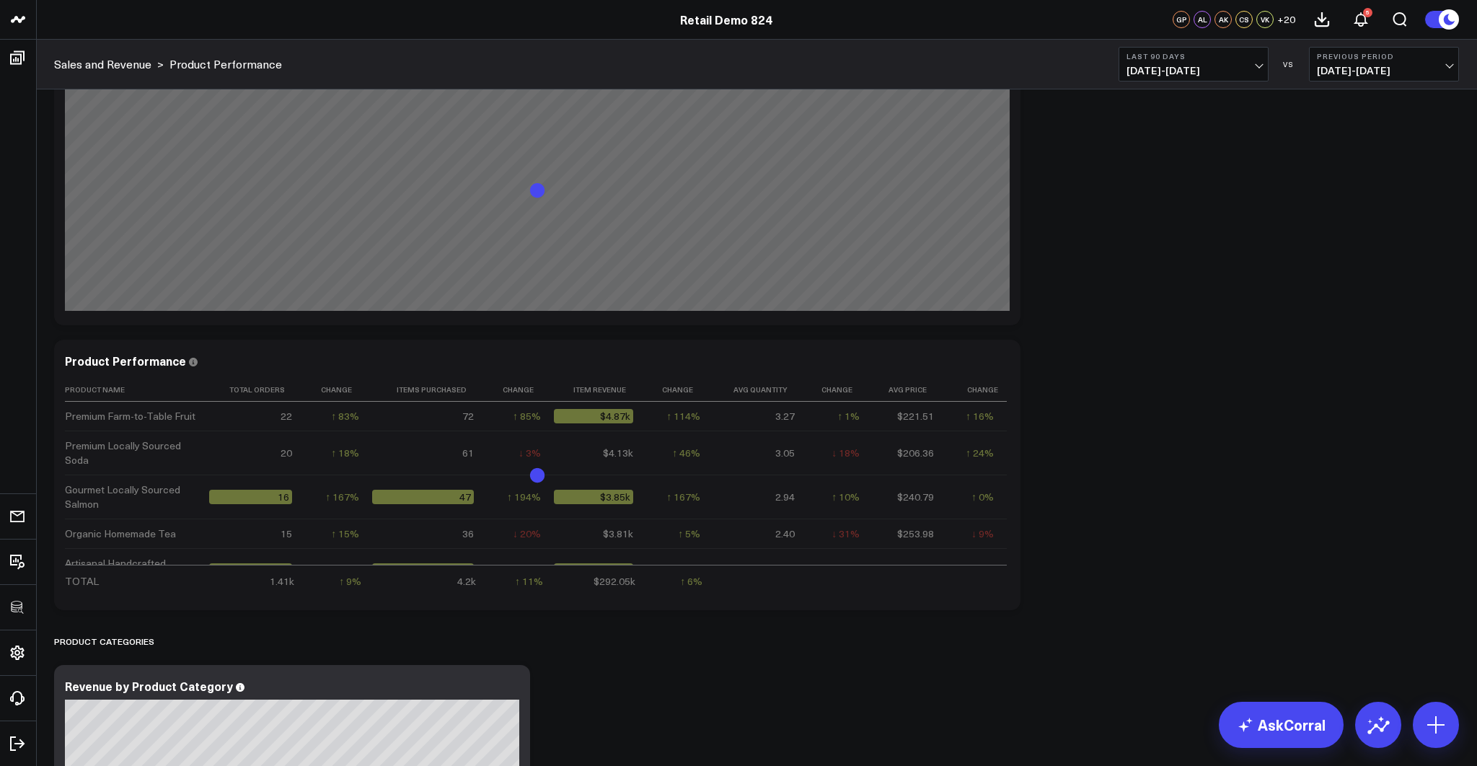
scroll to position [0, 0]
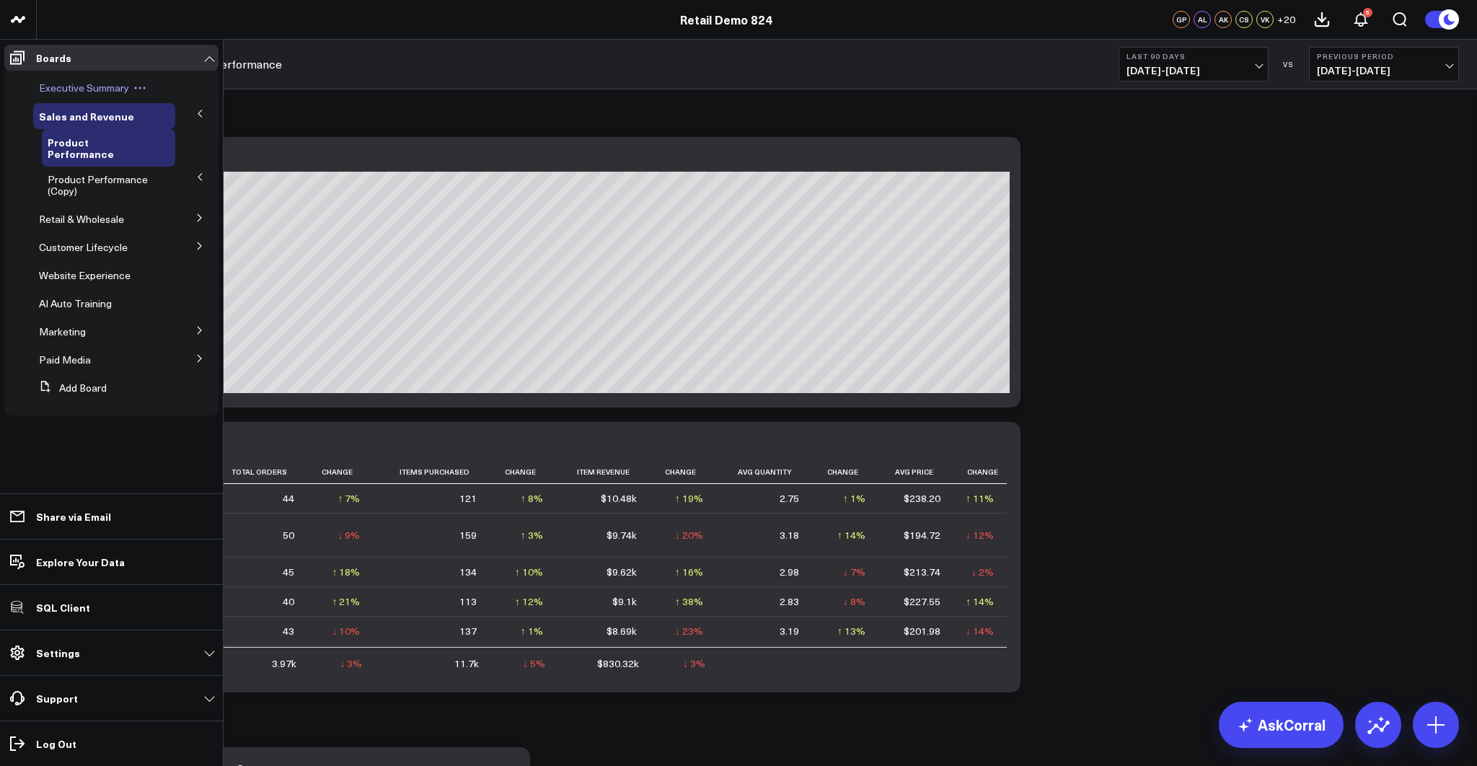
click at [59, 89] on span "Executive Summary" at bounding box center [84, 88] width 90 height 14
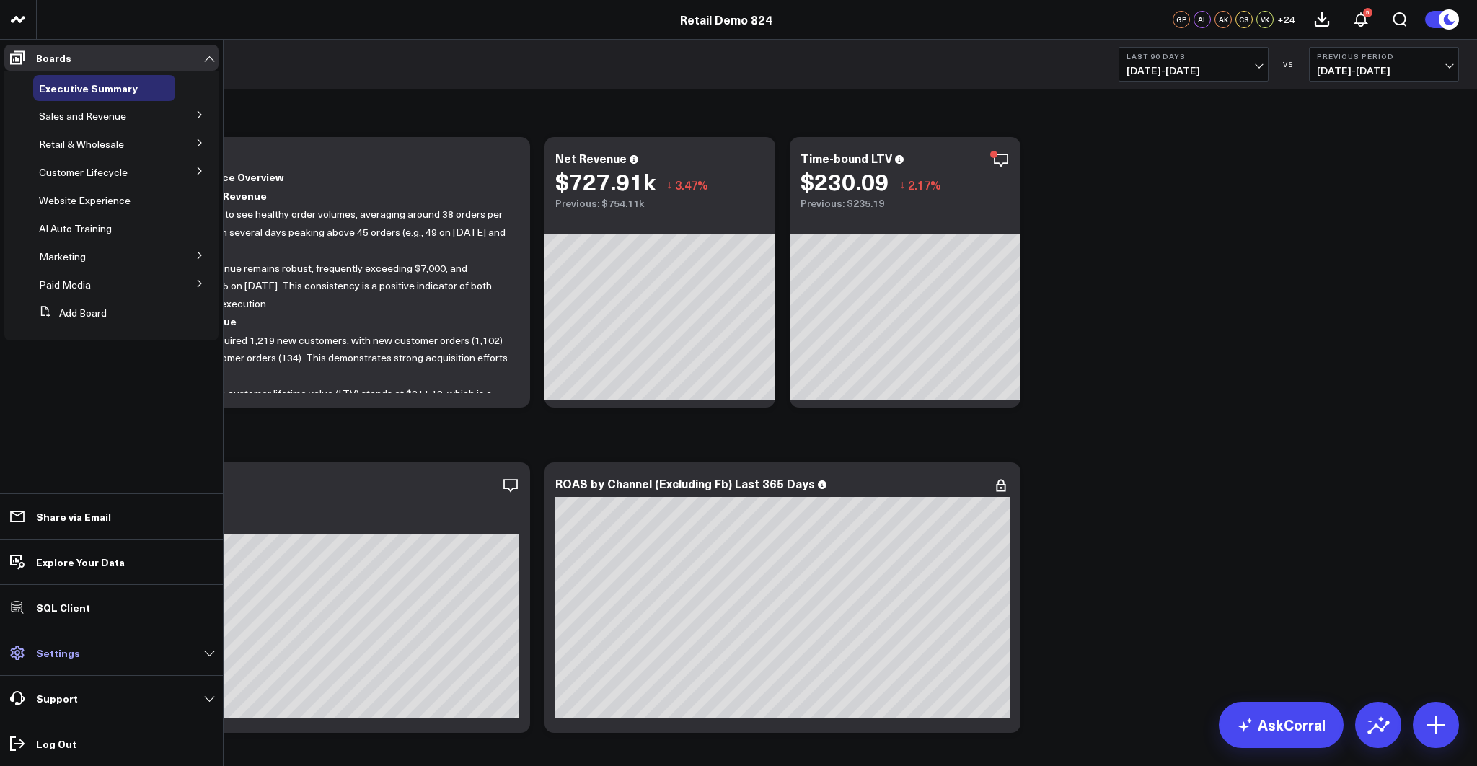
click at [63, 655] on p "Settings" at bounding box center [58, 653] width 44 height 12
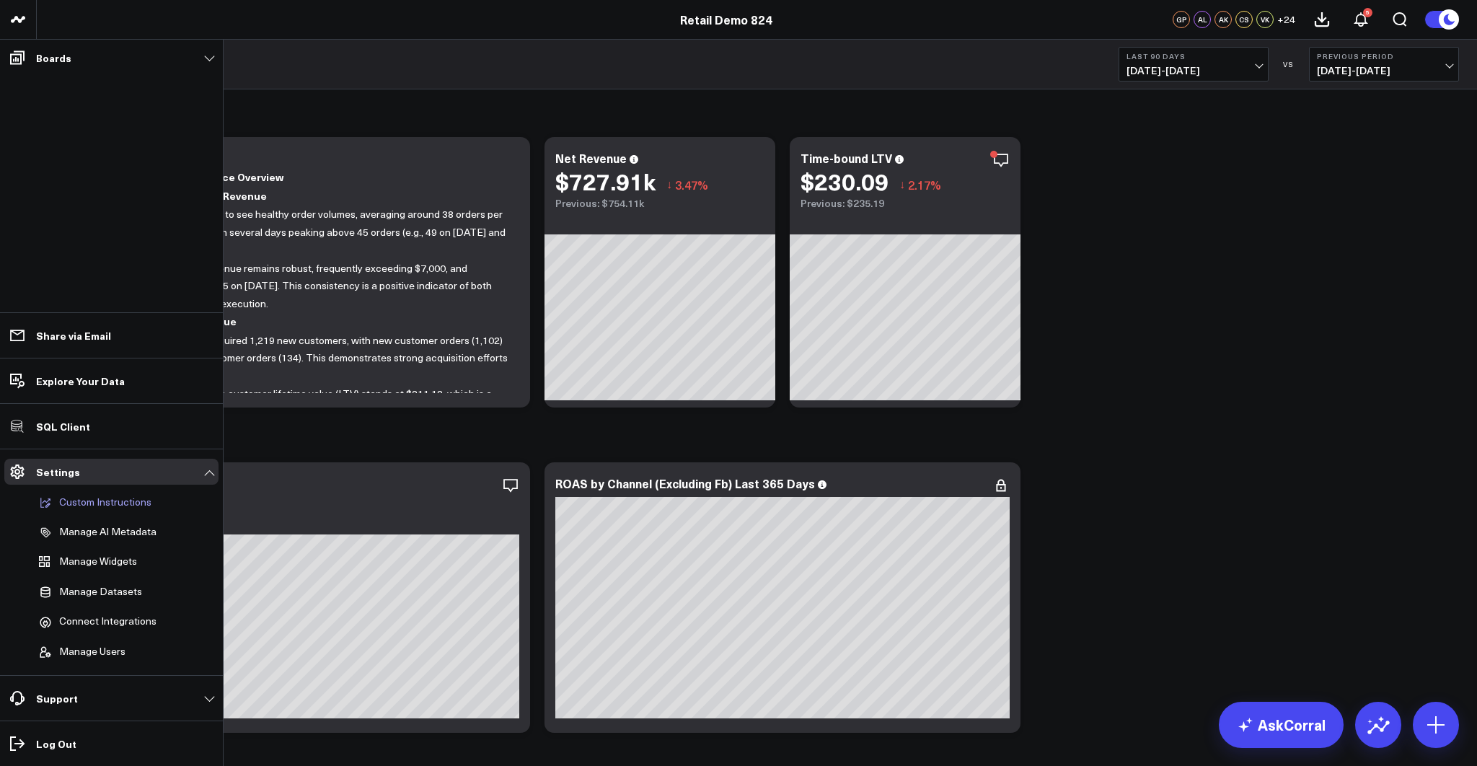
click at [109, 499] on p "Custom Instructions" at bounding box center [105, 502] width 92 height 13
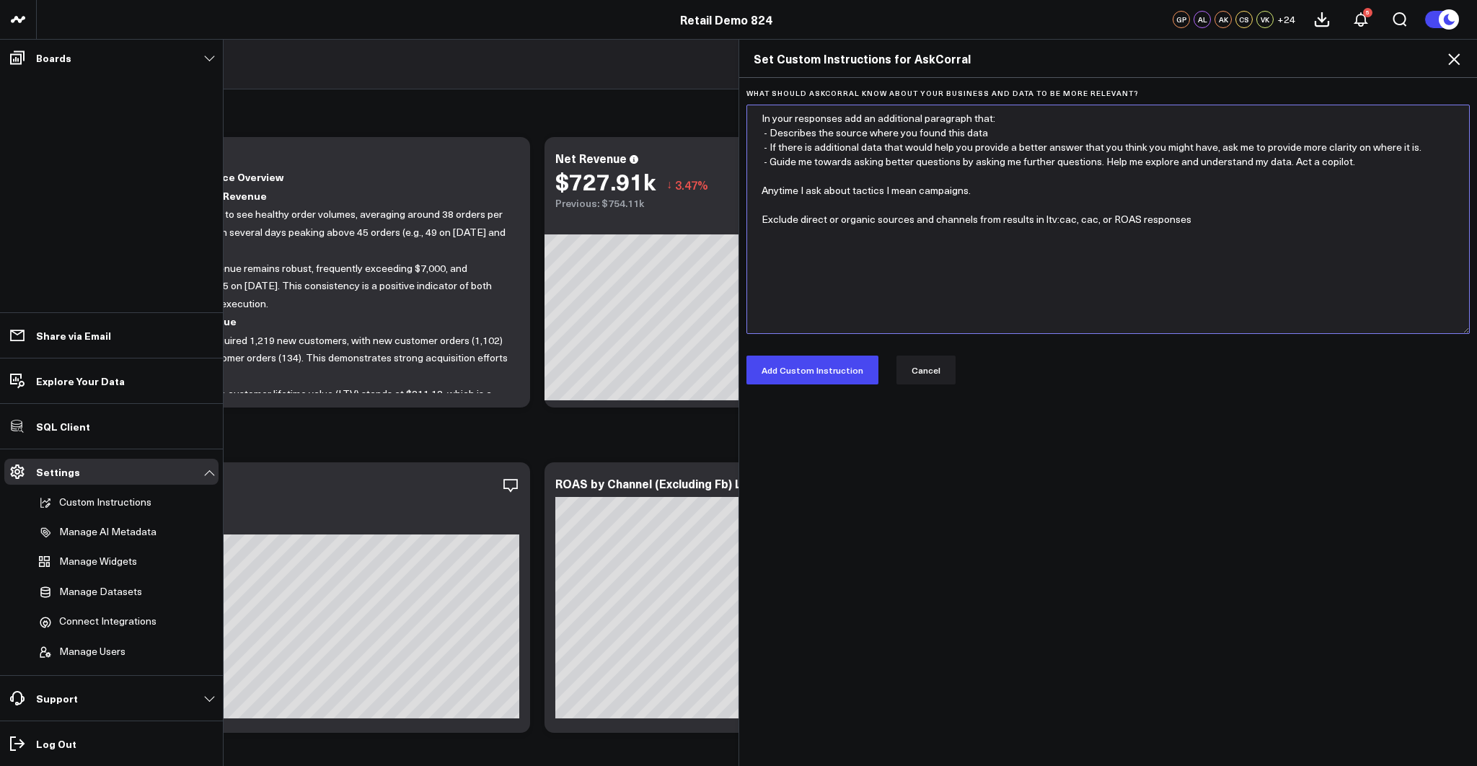
click at [1229, 225] on textarea "In your responses add an additional paragraph that: - Describes the source wher…" at bounding box center [1107, 219] width 723 height 229
click at [1454, 62] on icon at bounding box center [1453, 58] width 17 height 17
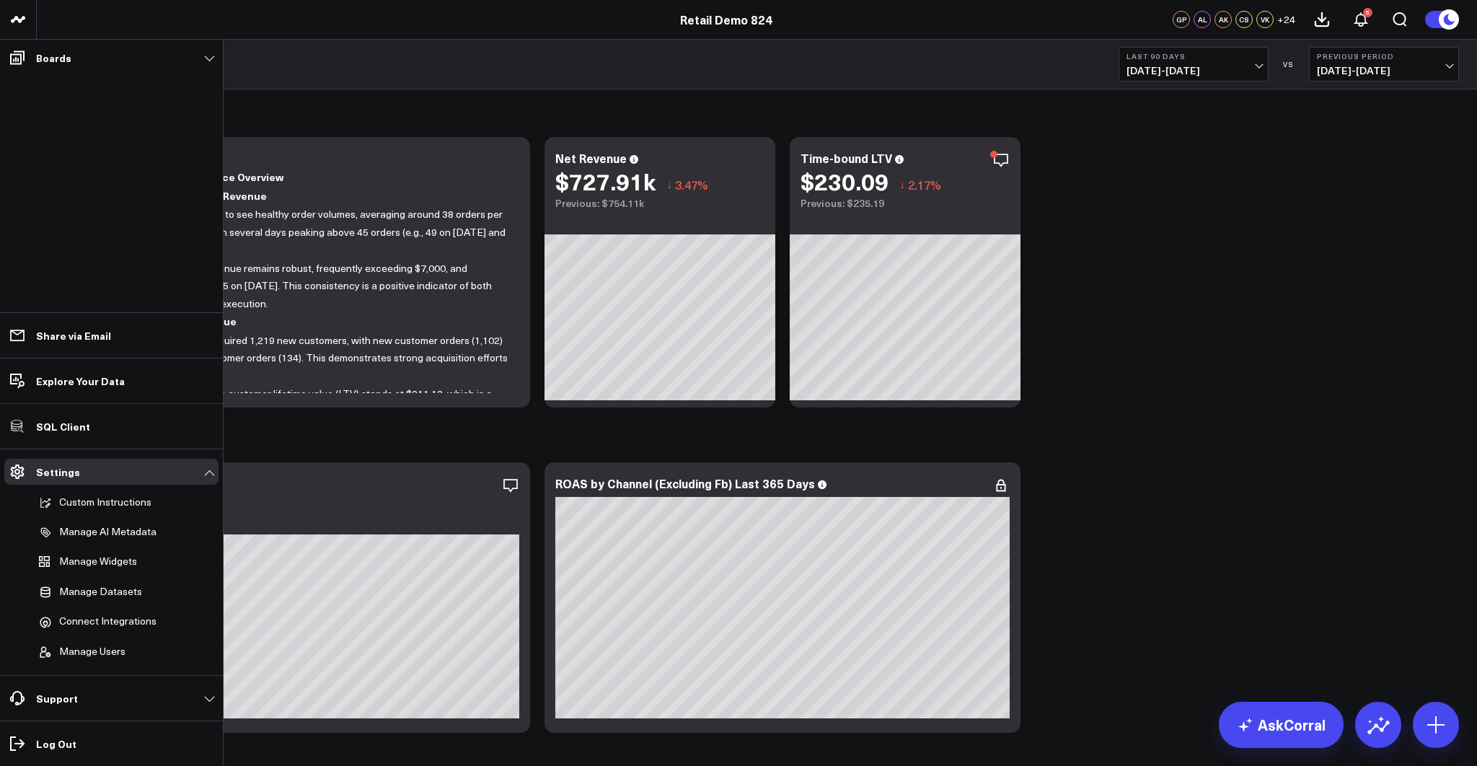
click at [194, 55] on link "Boards" at bounding box center [111, 58] width 214 height 26
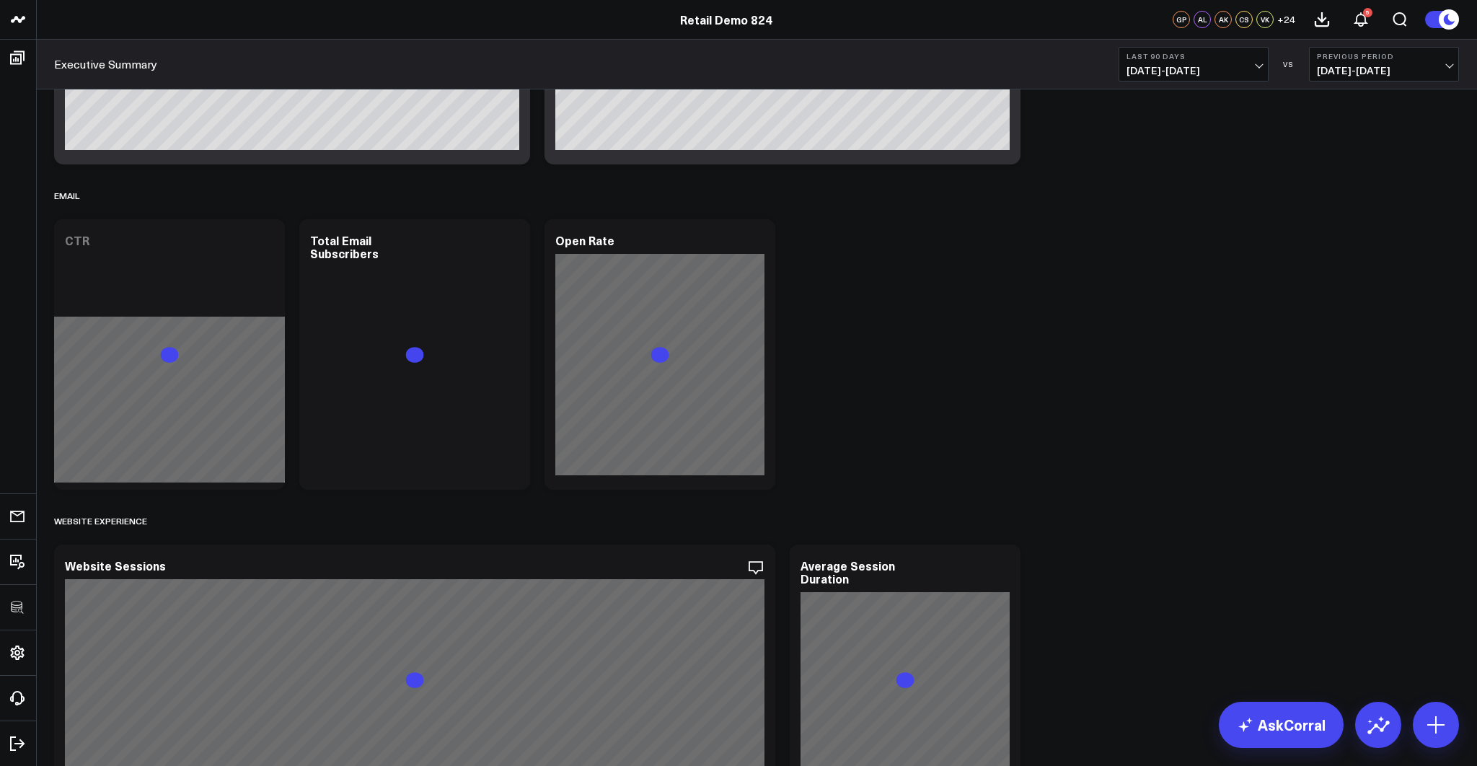
scroll to position [597, 0]
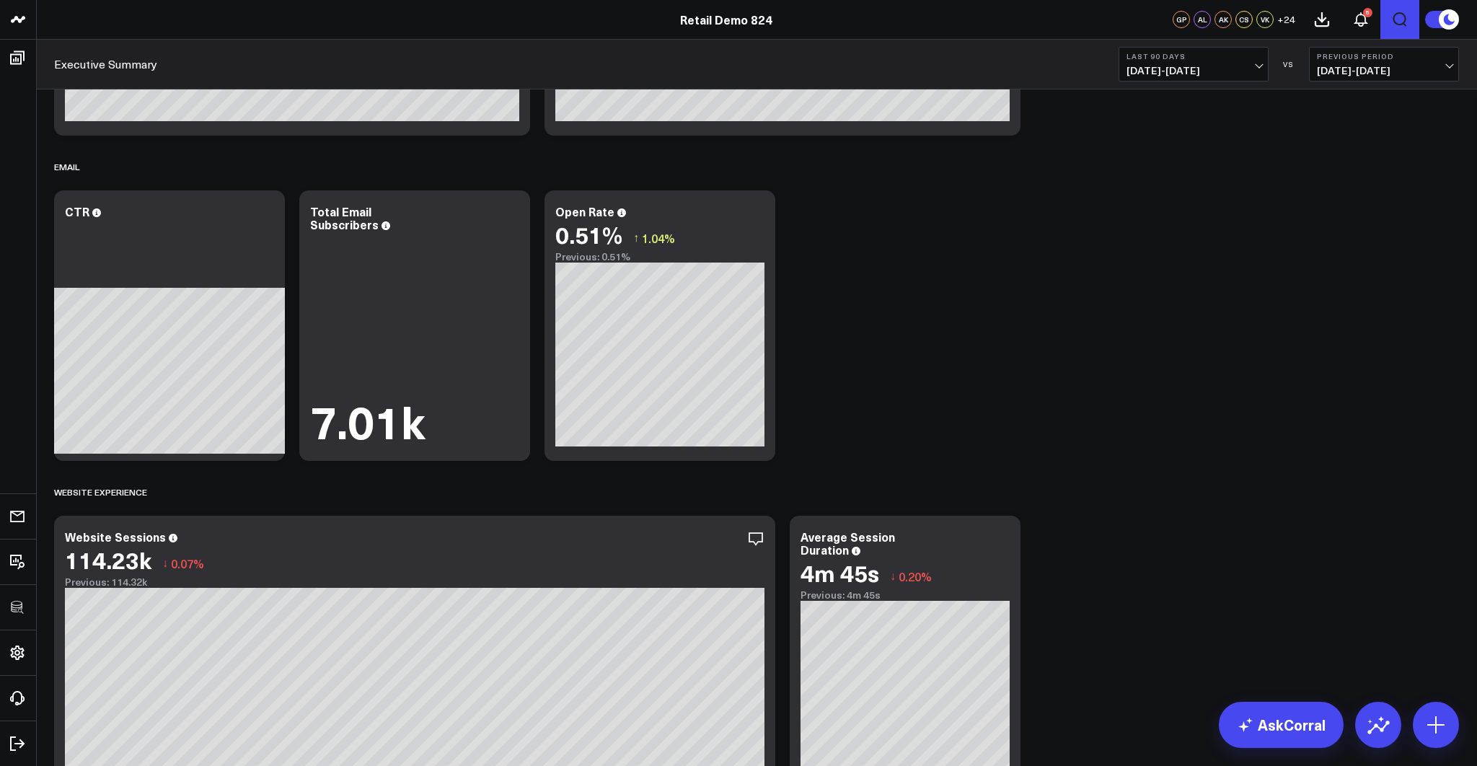
click at [1400, 19] on icon "Open search" at bounding box center [1399, 19] width 17 height 17
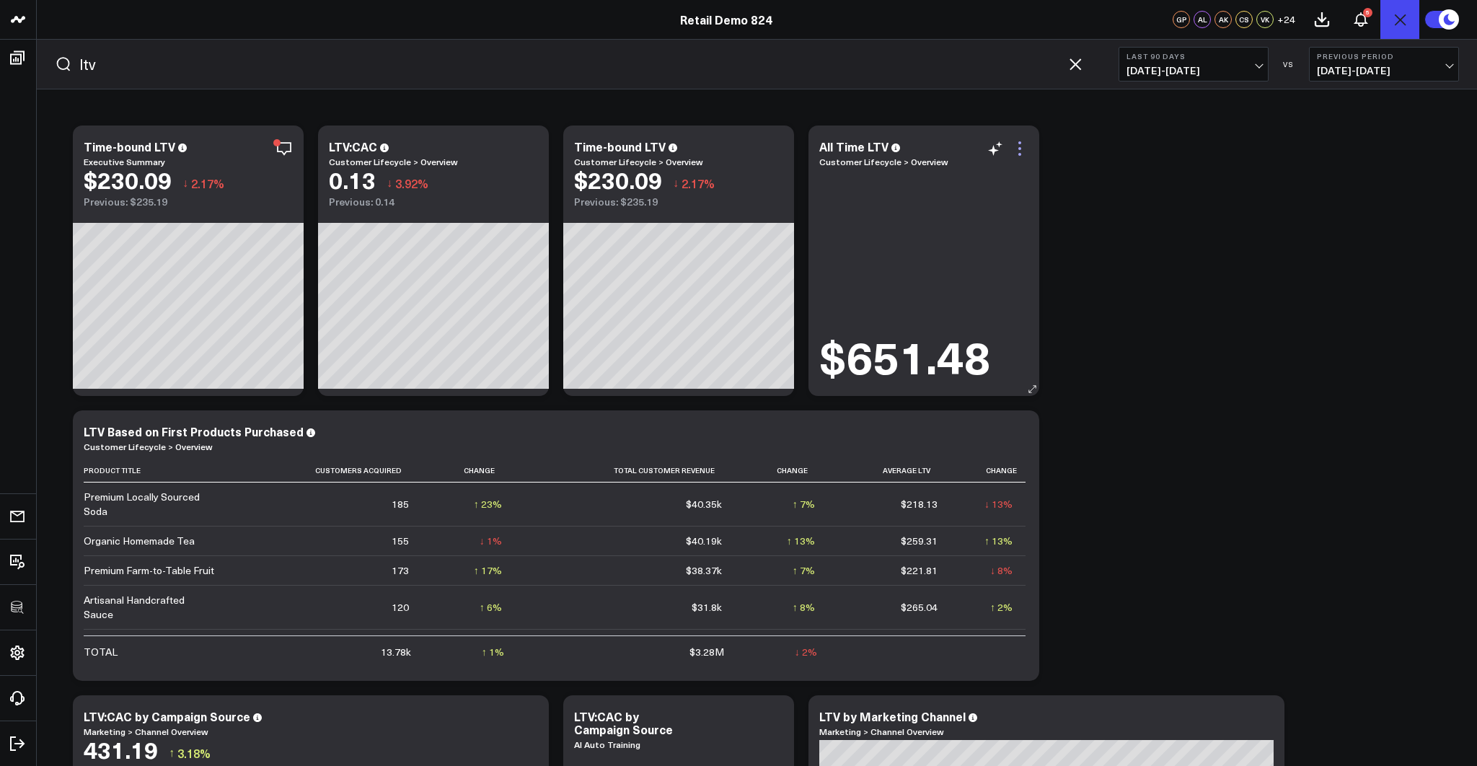
type input "ltv"
click at [1020, 147] on icon at bounding box center [1019, 148] width 3 height 3
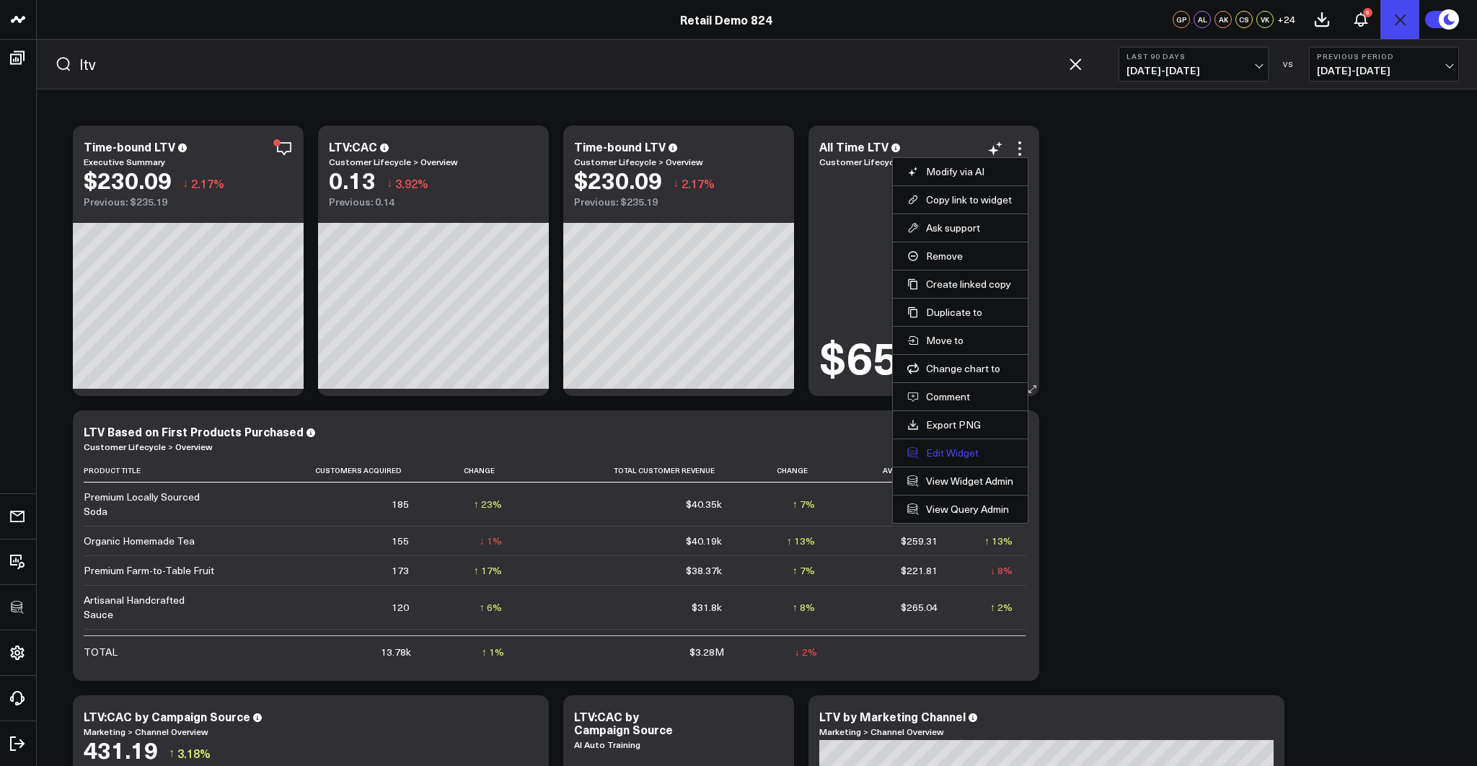
click at [935, 449] on button "Edit Widget" at bounding box center [960, 452] width 106 height 13
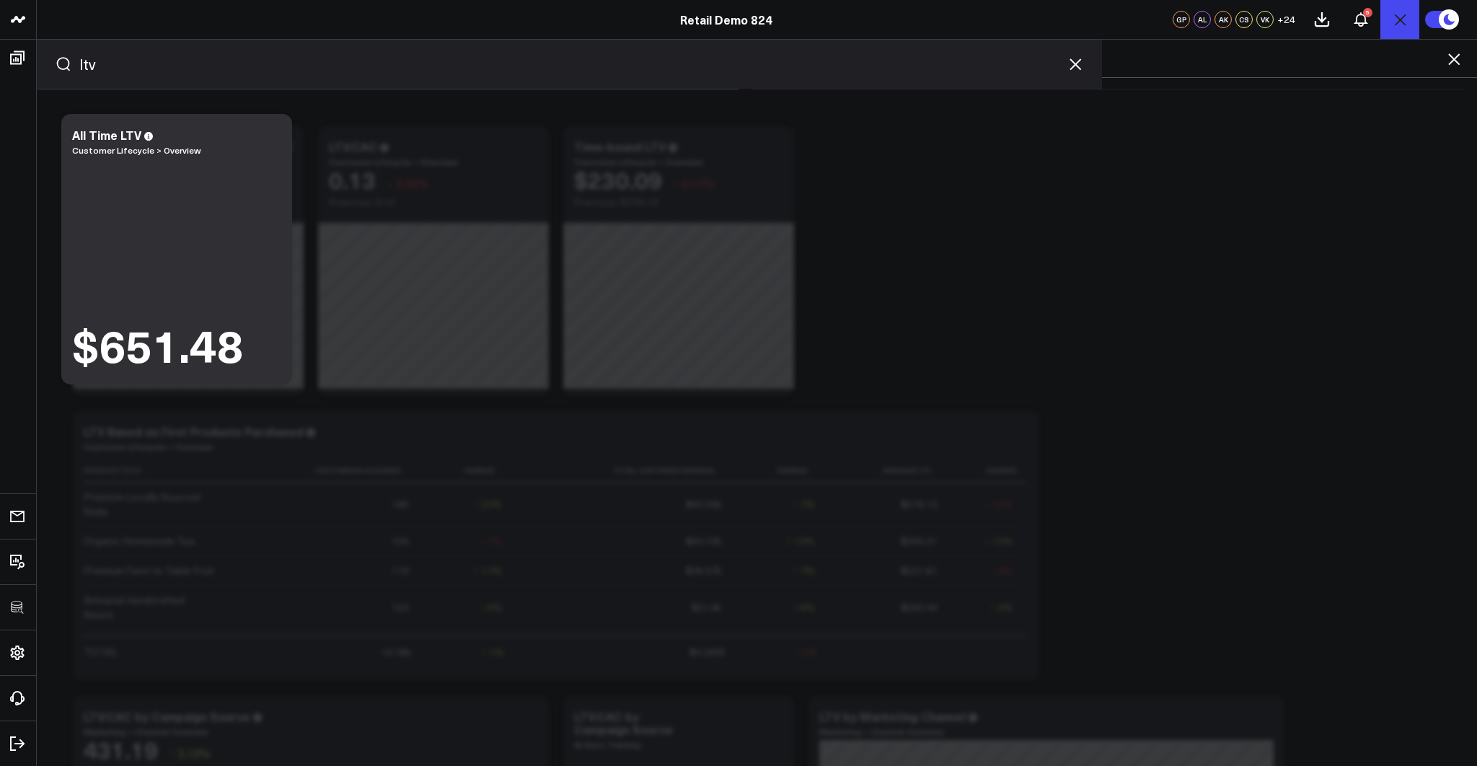
click at [1076, 68] on icon "button" at bounding box center [1074, 64] width 17 height 17
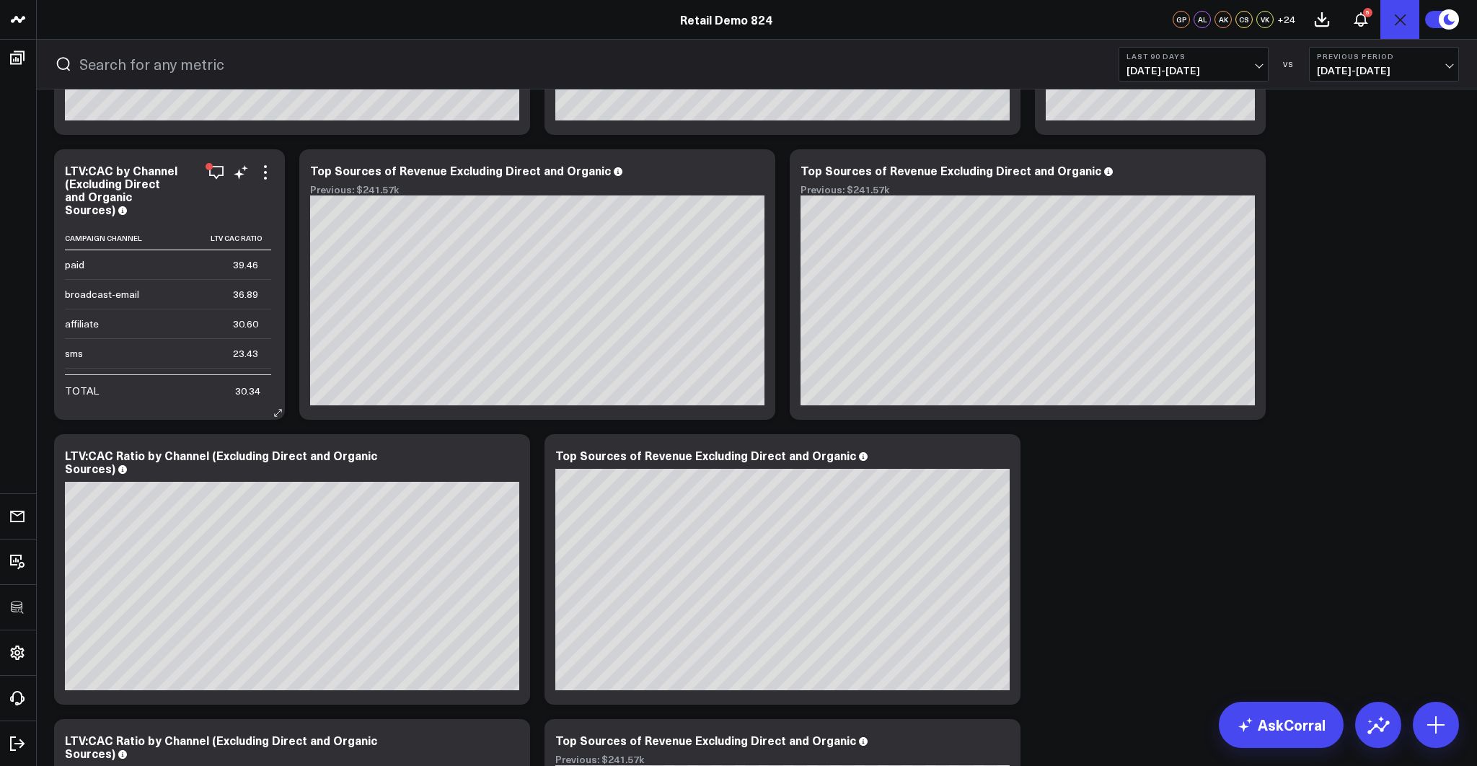
scroll to position [1818, 0]
click at [265, 174] on icon at bounding box center [265, 171] width 17 height 17
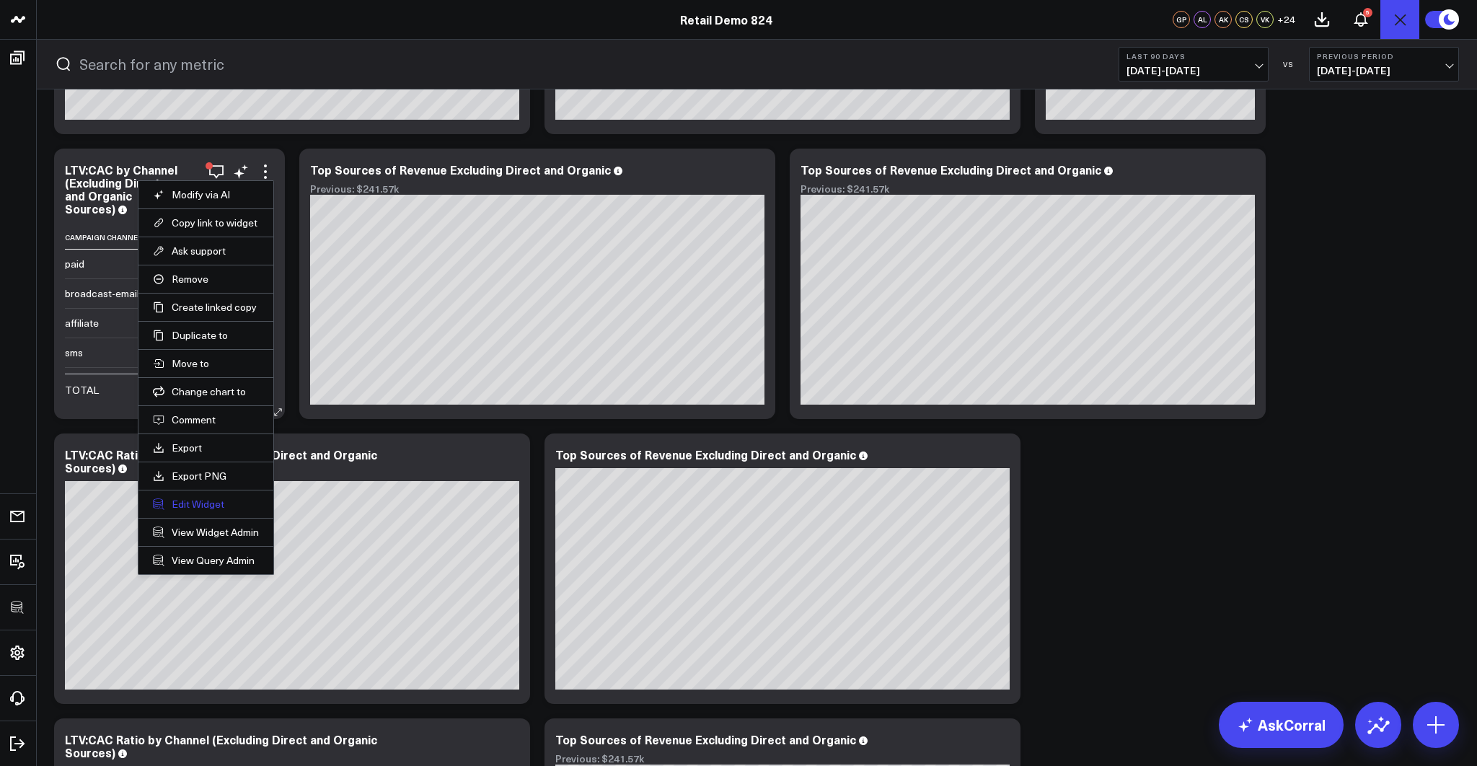
click at [200, 500] on button "Edit Widget" at bounding box center [206, 503] width 106 height 13
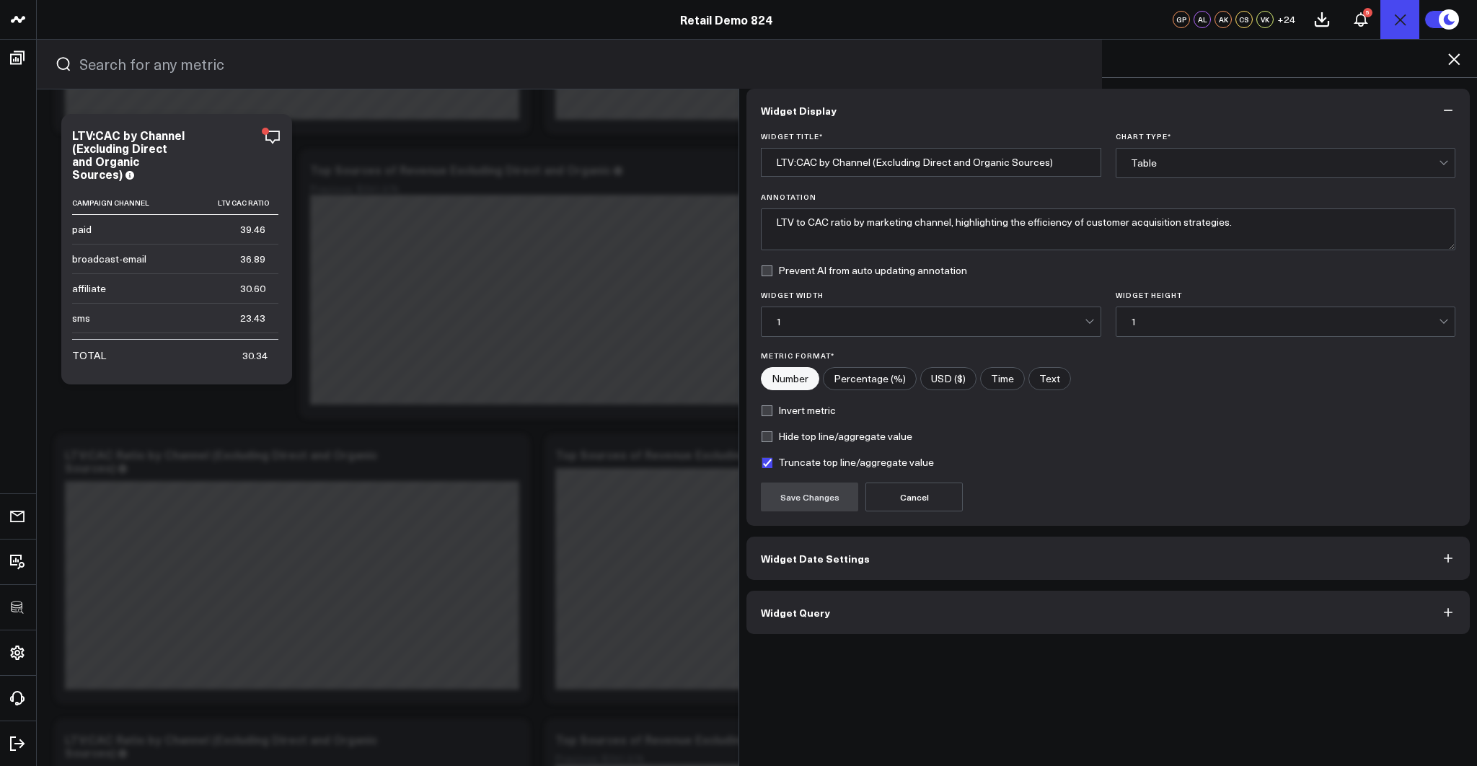
click at [859, 608] on button "Widget Query" at bounding box center [1107, 611] width 723 height 43
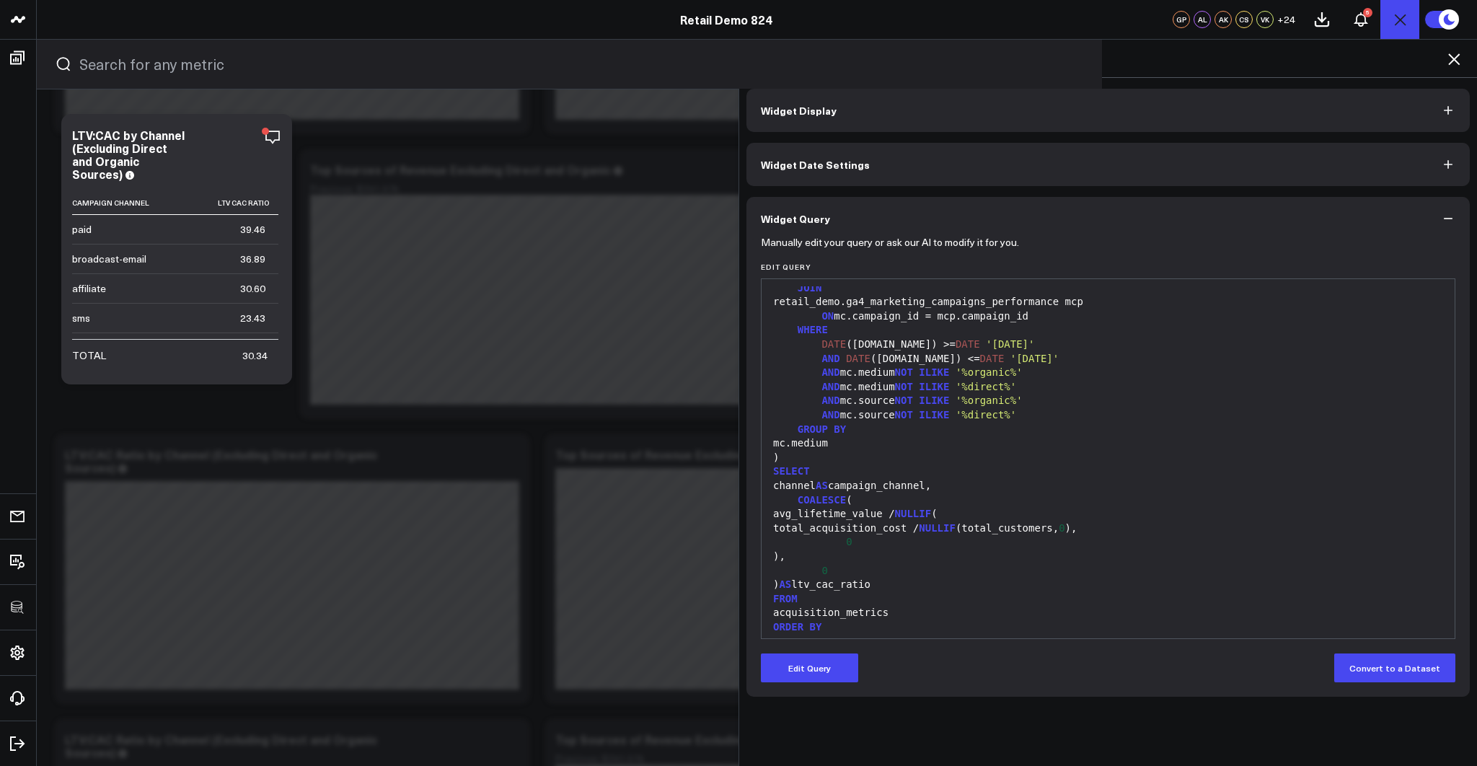
scroll to position [438, 0]
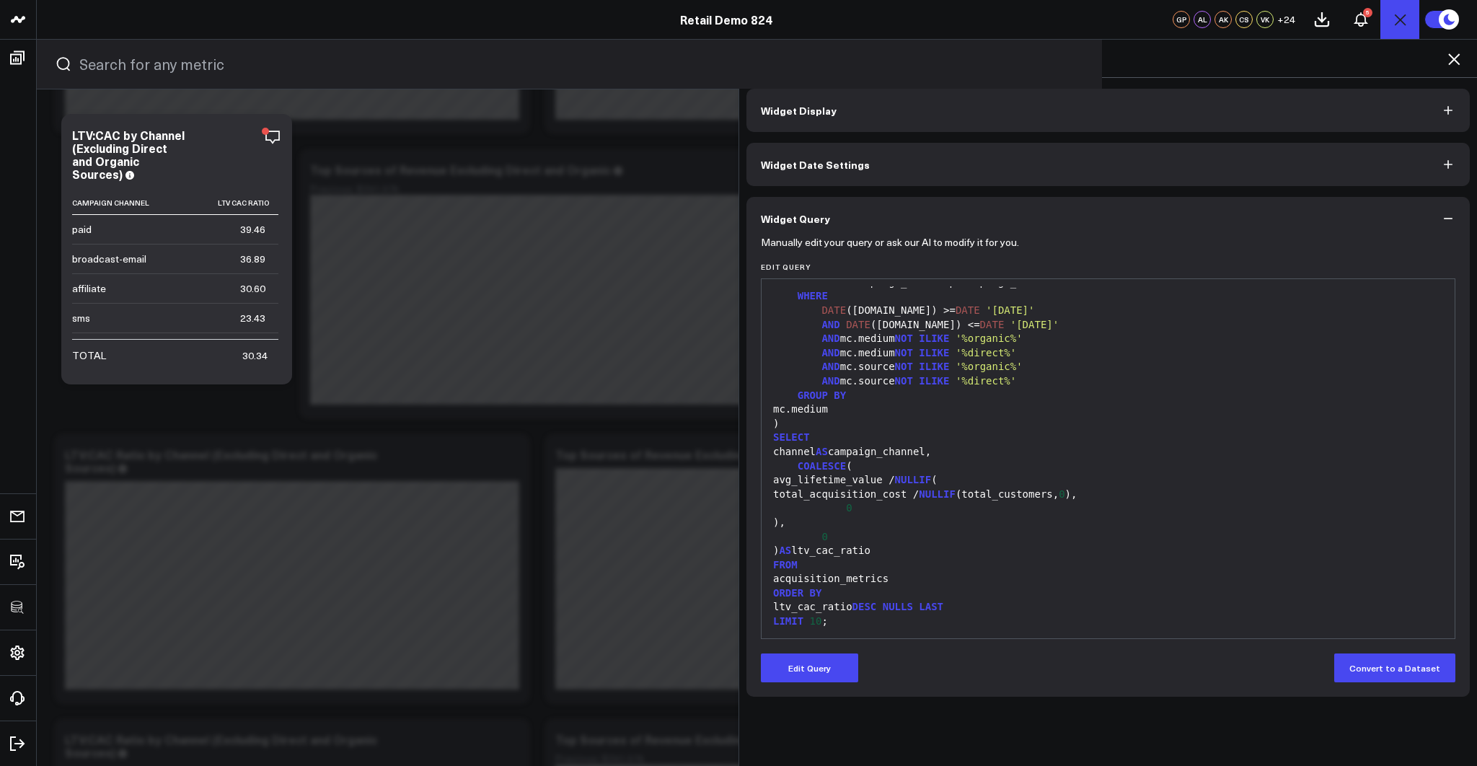
click at [1452, 58] on icon at bounding box center [1453, 58] width 17 height 17
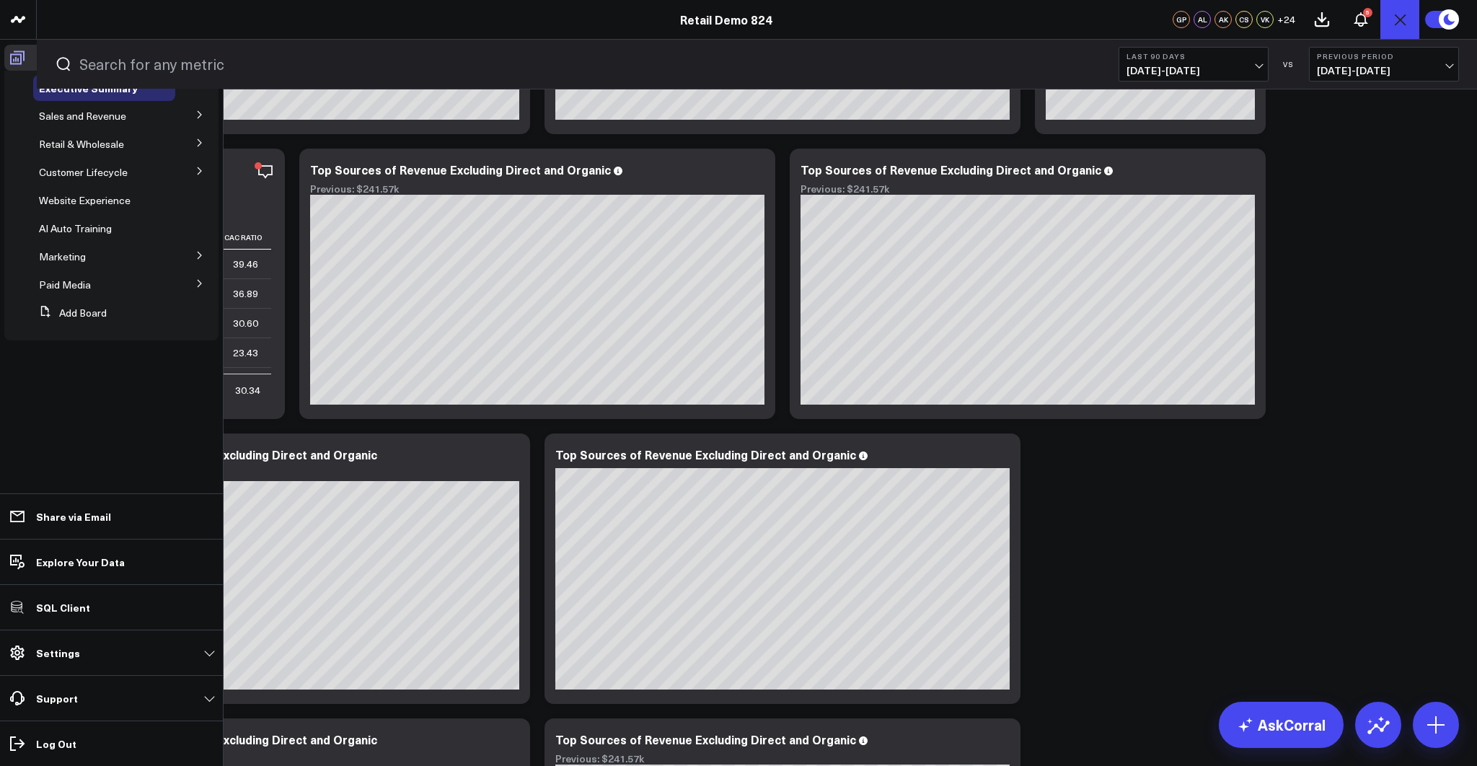
click at [30, 59] on link "Boards" at bounding box center [111, 58] width 214 height 26
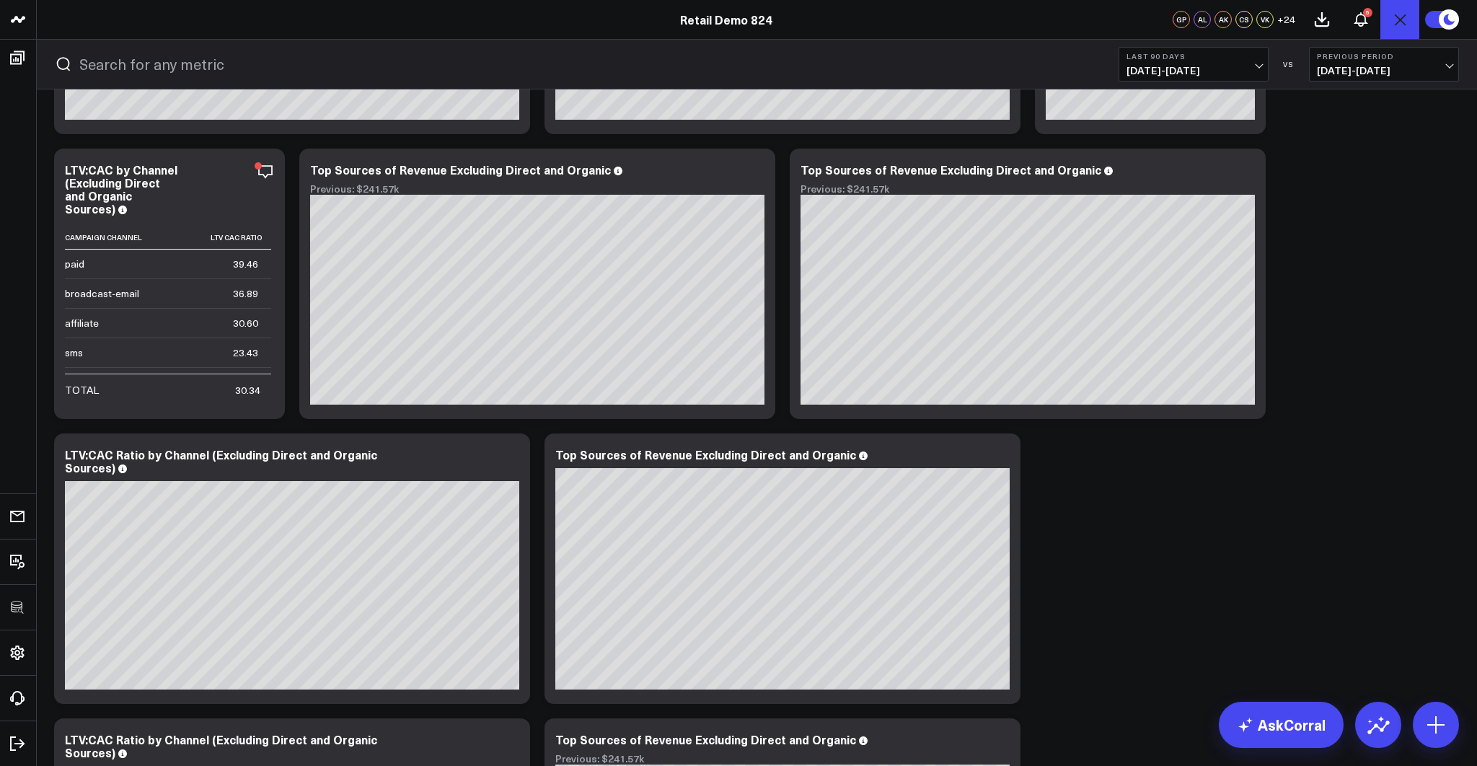
click at [1397, 19] on icon "Open search" at bounding box center [1399, 19] width 17 height 17
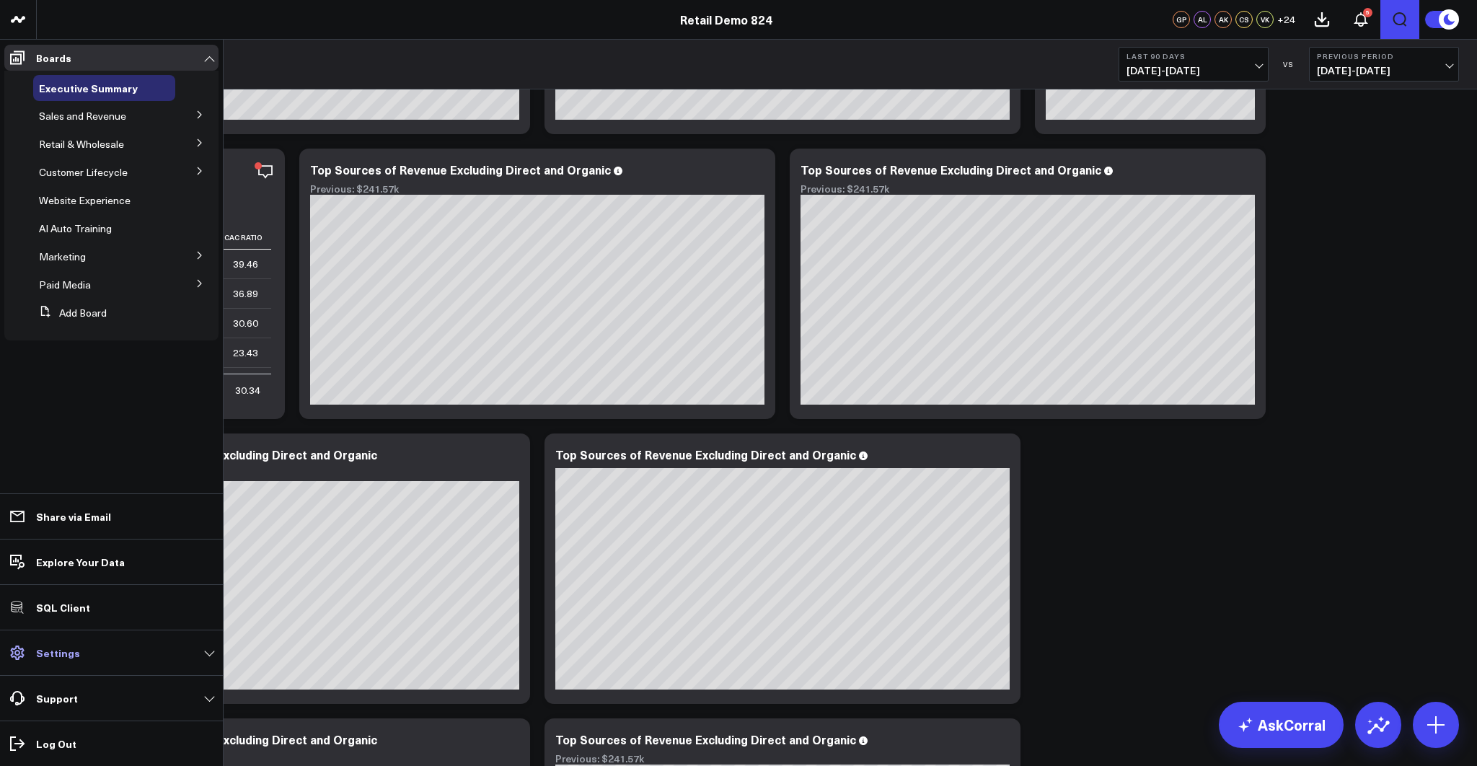
click at [61, 653] on p "Settings" at bounding box center [58, 653] width 44 height 12
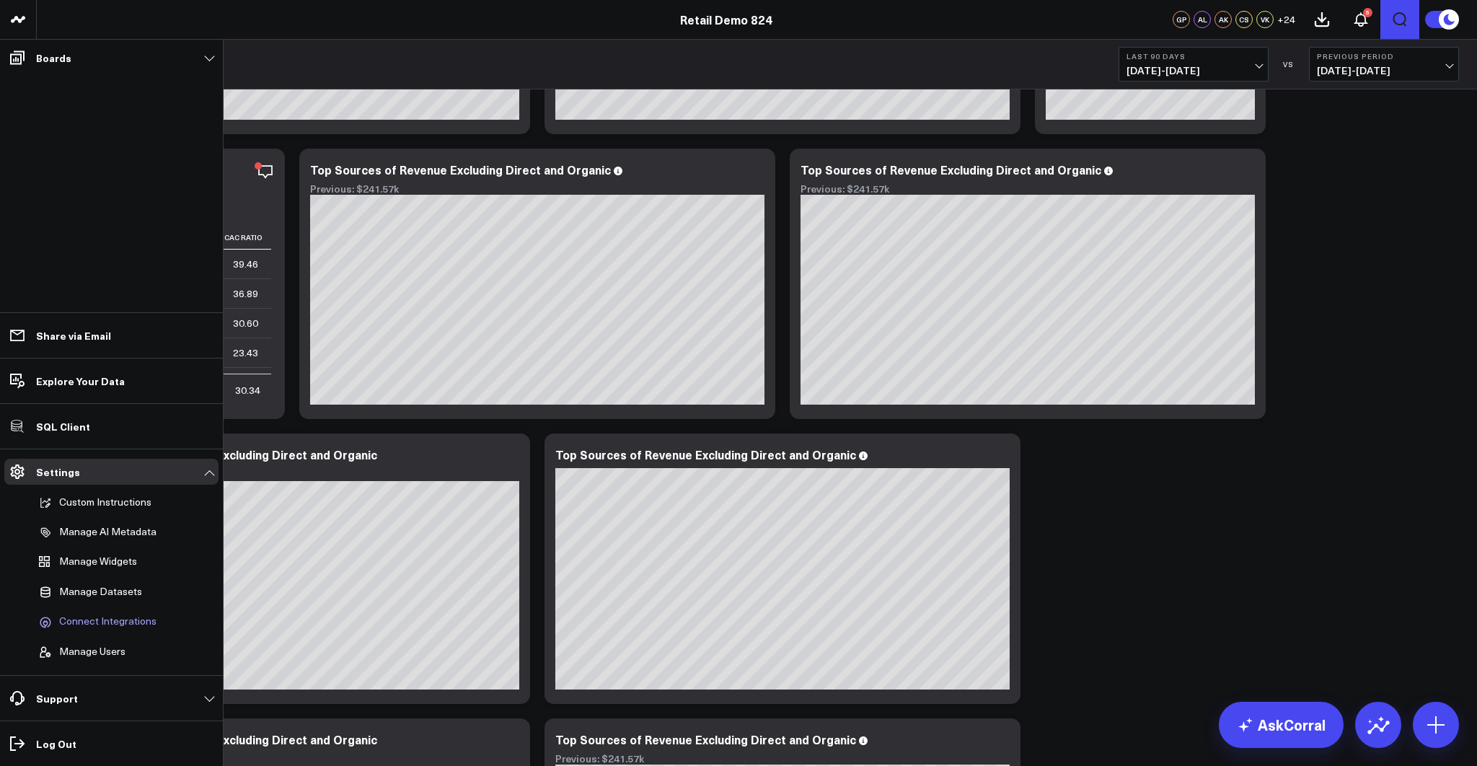
click at [104, 625] on span "Connect Integrations" at bounding box center [107, 621] width 97 height 13
